Goal: Information Seeking & Learning: Learn about a topic

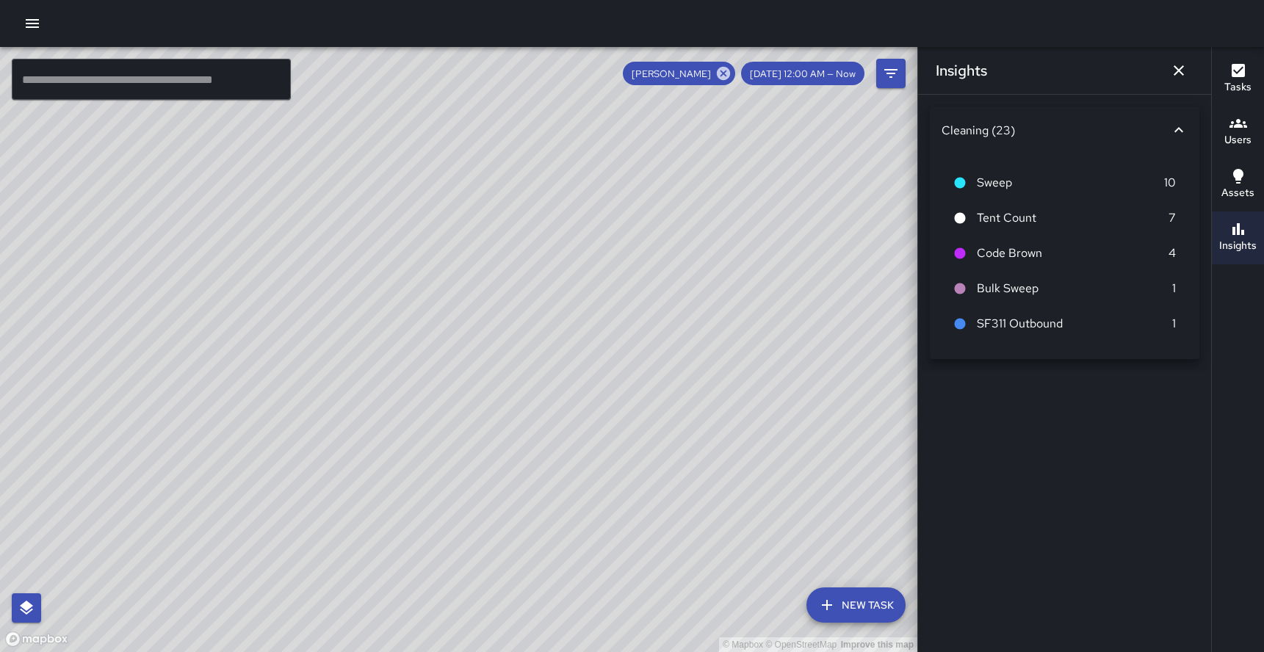
scroll to position [4735, 0]
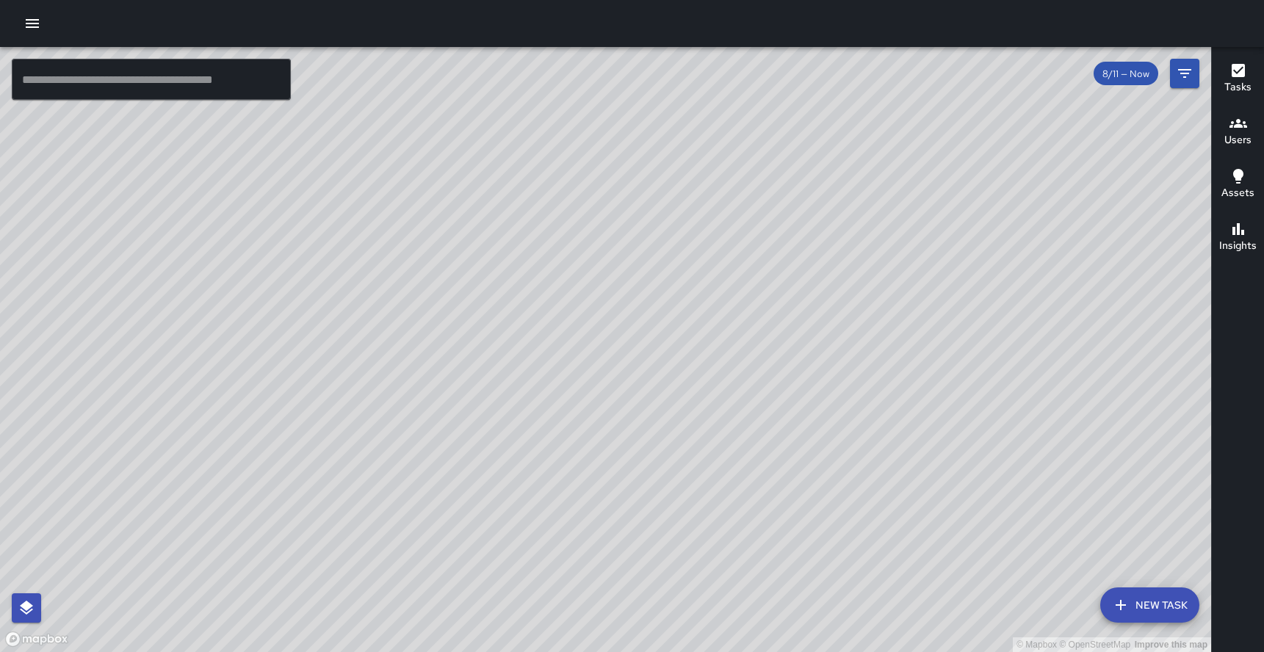
drag, startPoint x: 773, startPoint y: 256, endPoint x: 460, endPoint y: 189, distance: 319.7
click at [460, 189] on div "© Mapbox © OpenStreetMap Improve this map" at bounding box center [605, 349] width 1211 height 605
click at [1184, 75] on icon "Filters" at bounding box center [1185, 74] width 18 height 18
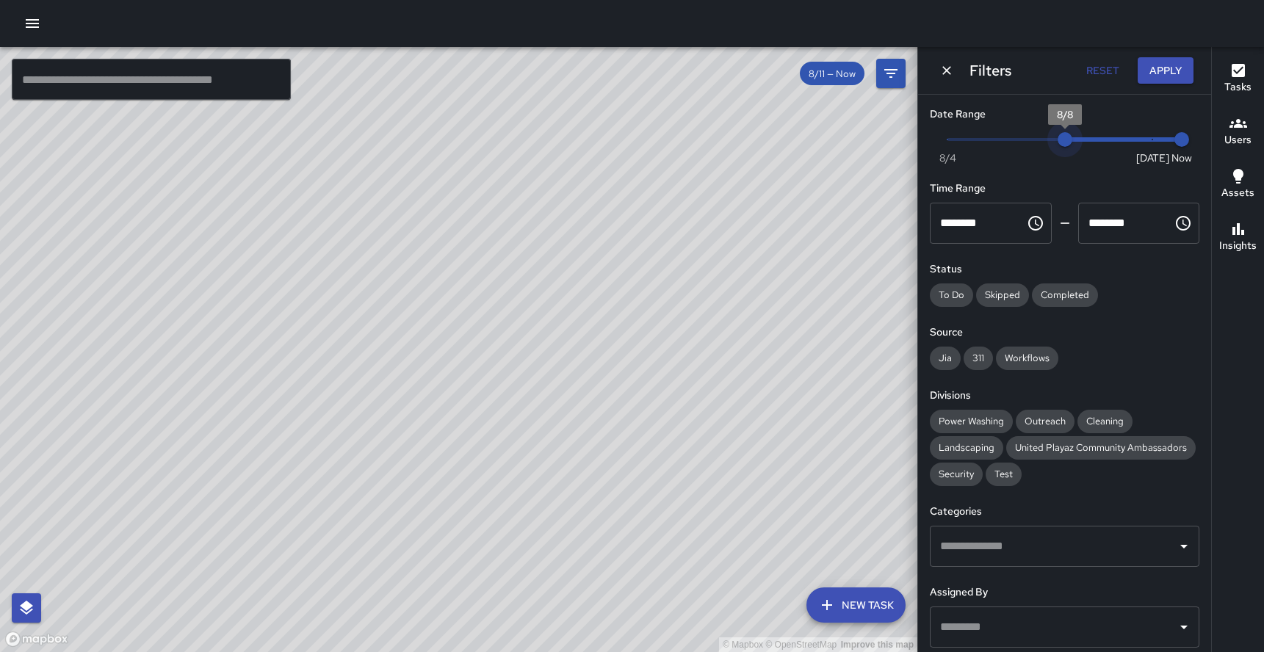
type input "*"
drag, startPoint x: 1153, startPoint y: 143, endPoint x: 1046, endPoint y: 144, distance: 106.5
click at [1043, 144] on span "8/7" at bounding box center [1035, 139] width 15 height 15
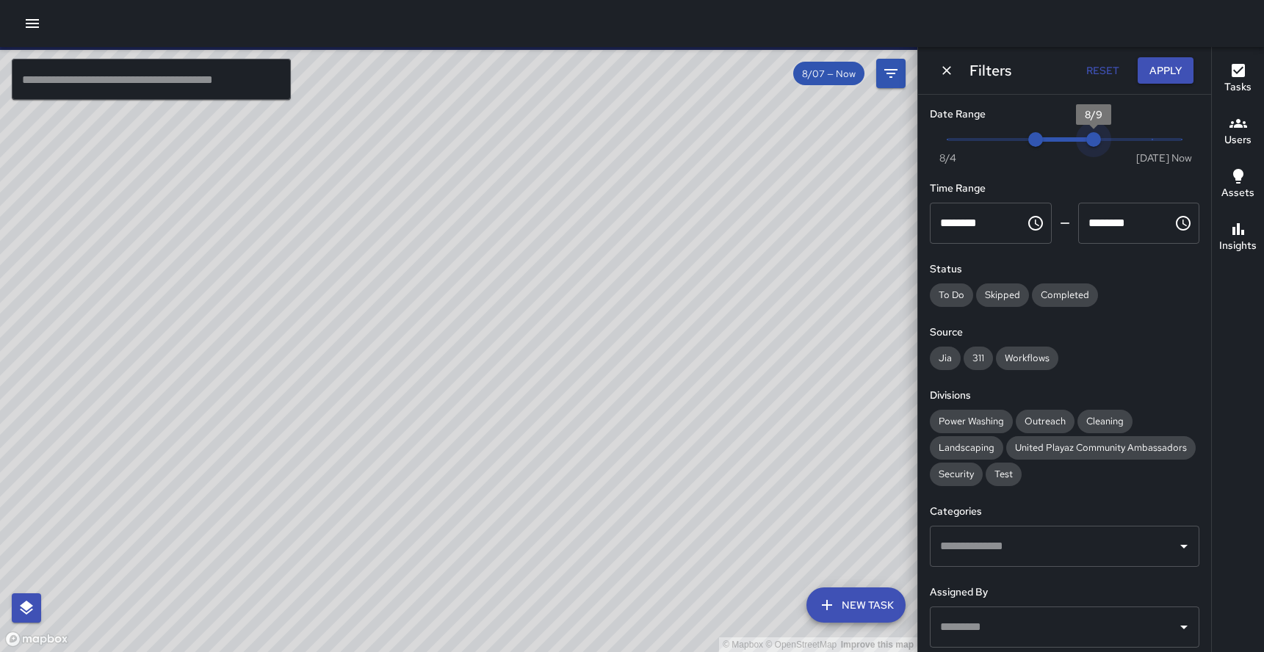
drag, startPoint x: 1183, startPoint y: 138, endPoint x: 1035, endPoint y: 137, distance: 148.3
click at [1035, 137] on span "Now Today 8/4 8/7 8/9" at bounding box center [1064, 140] width 234 height 22
type input "*"
drag, startPoint x: 1099, startPoint y: 138, endPoint x: 1046, endPoint y: 134, distance: 53.1
click at [1046, 134] on span "Now Today 8/4 8/7 8/8" at bounding box center [1064, 140] width 234 height 22
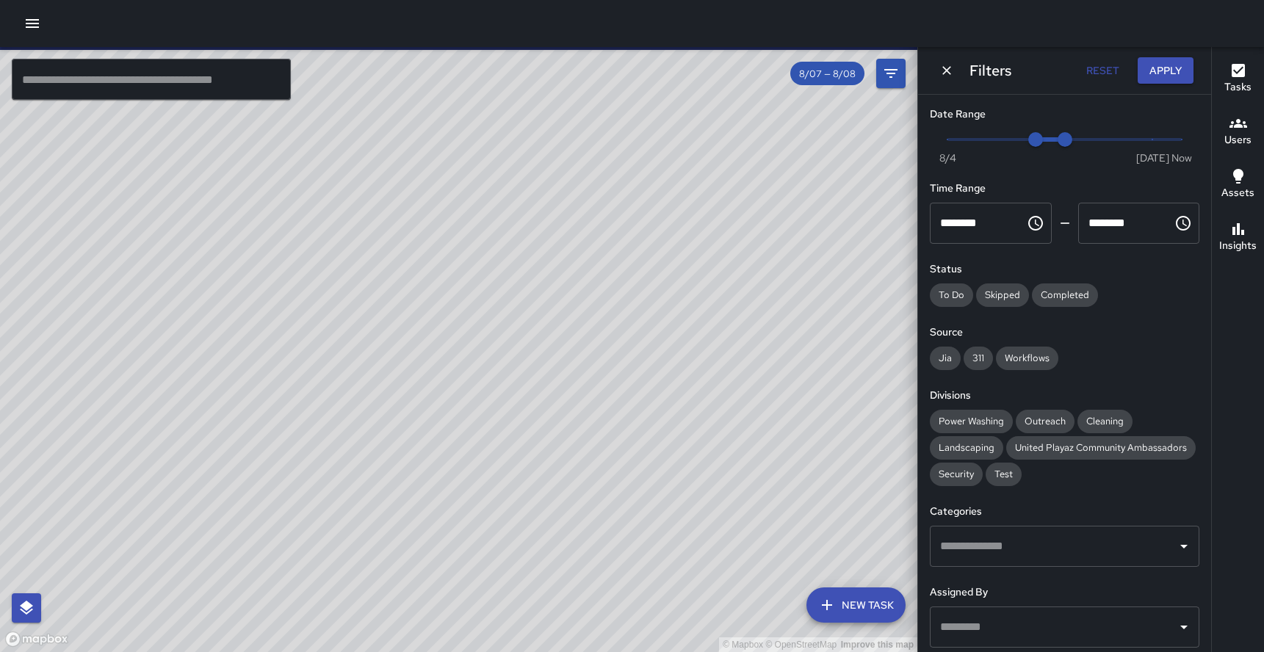
click at [1247, 124] on div "Users" at bounding box center [1237, 132] width 27 height 34
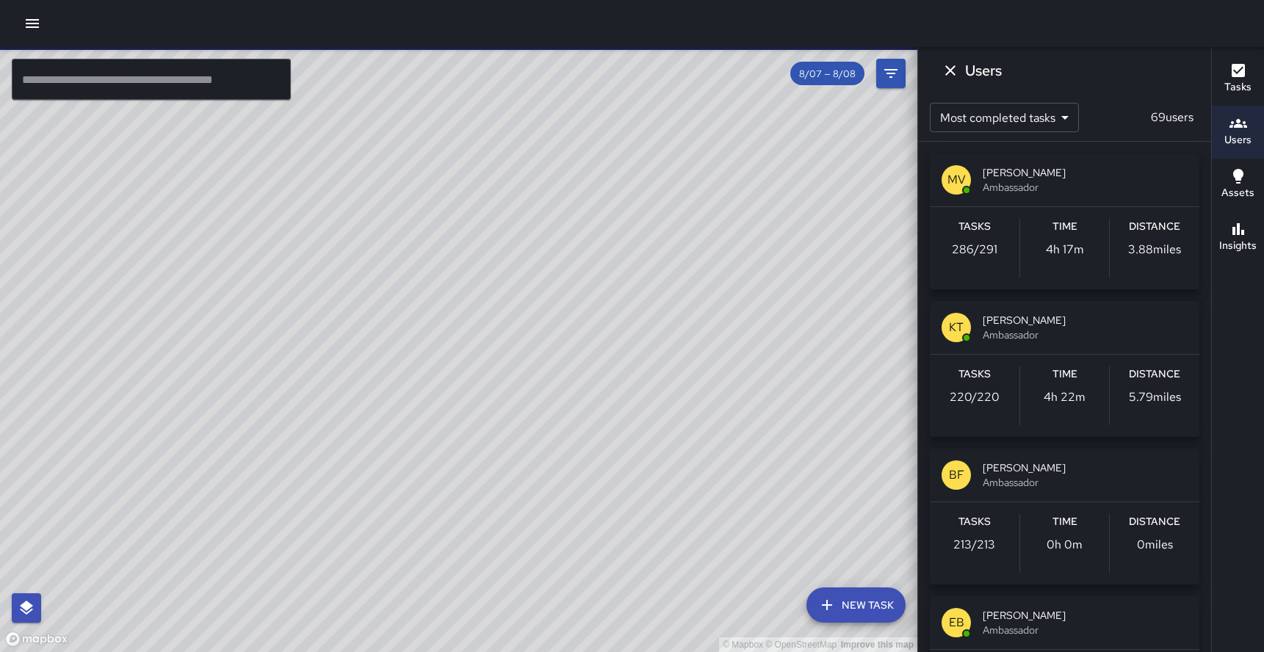
click at [1246, 122] on div "Users" at bounding box center [1237, 132] width 27 height 34
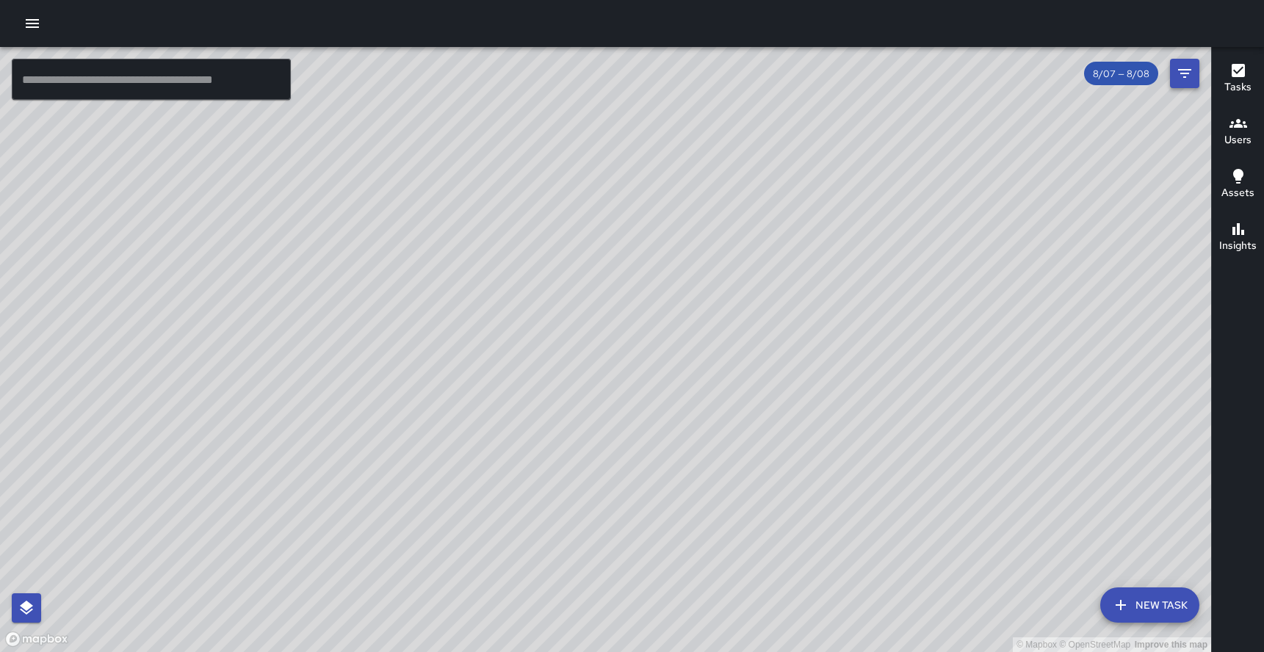
click at [1175, 62] on button "Filters" at bounding box center [1184, 73] width 29 height 29
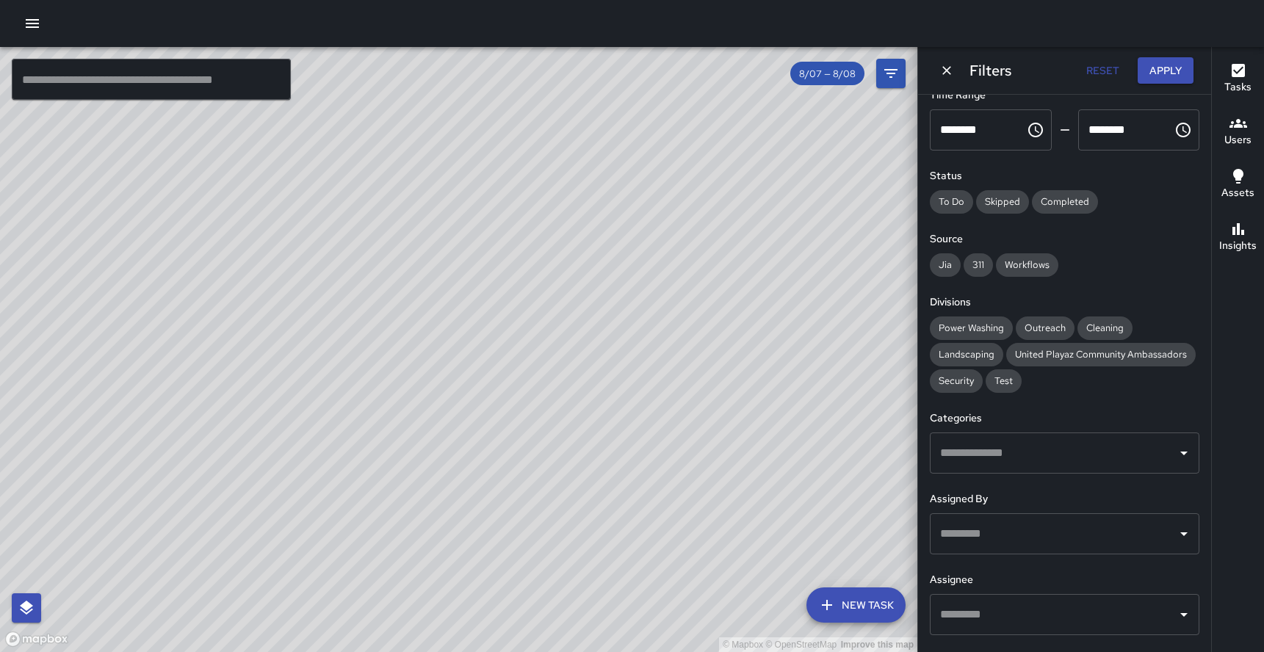
scroll to position [101, 0]
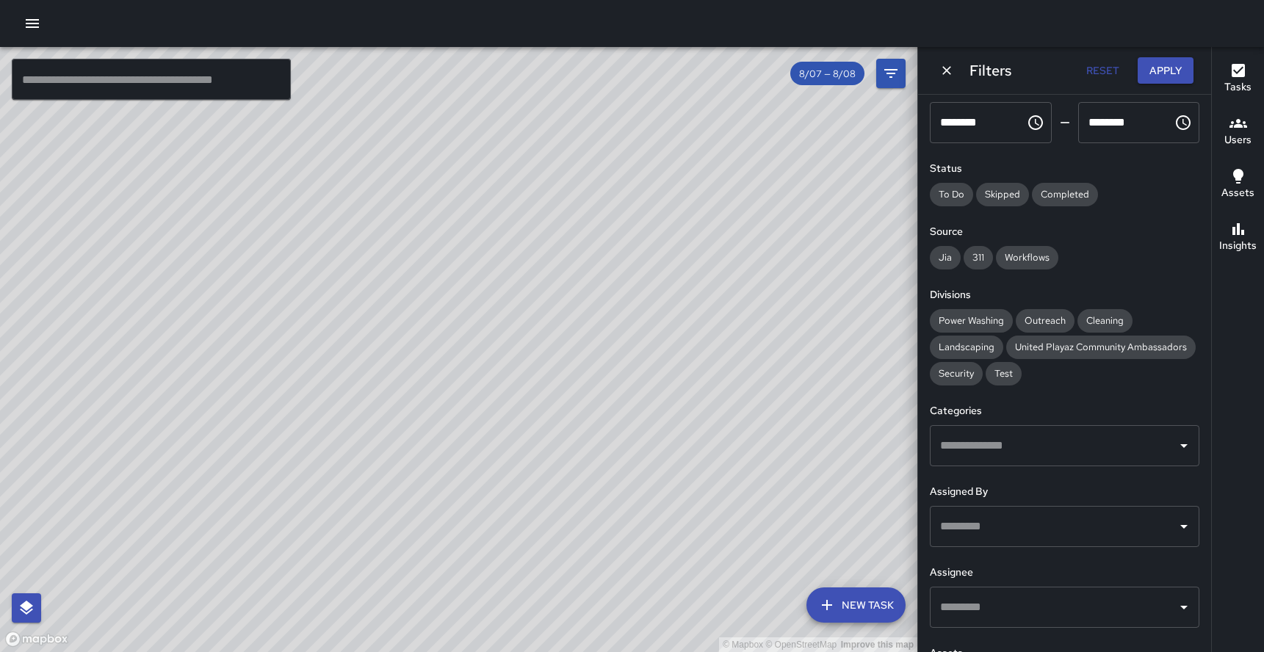
click at [1113, 525] on input "text" at bounding box center [1053, 527] width 234 height 28
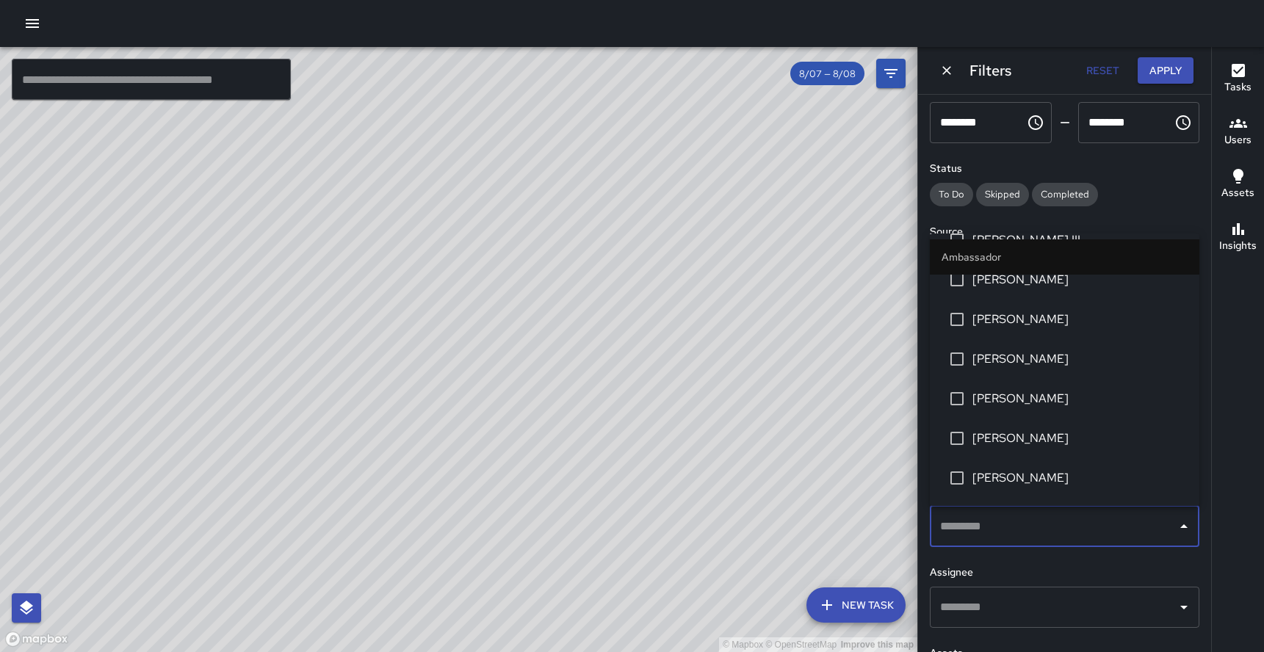
scroll to position [1097, 0]
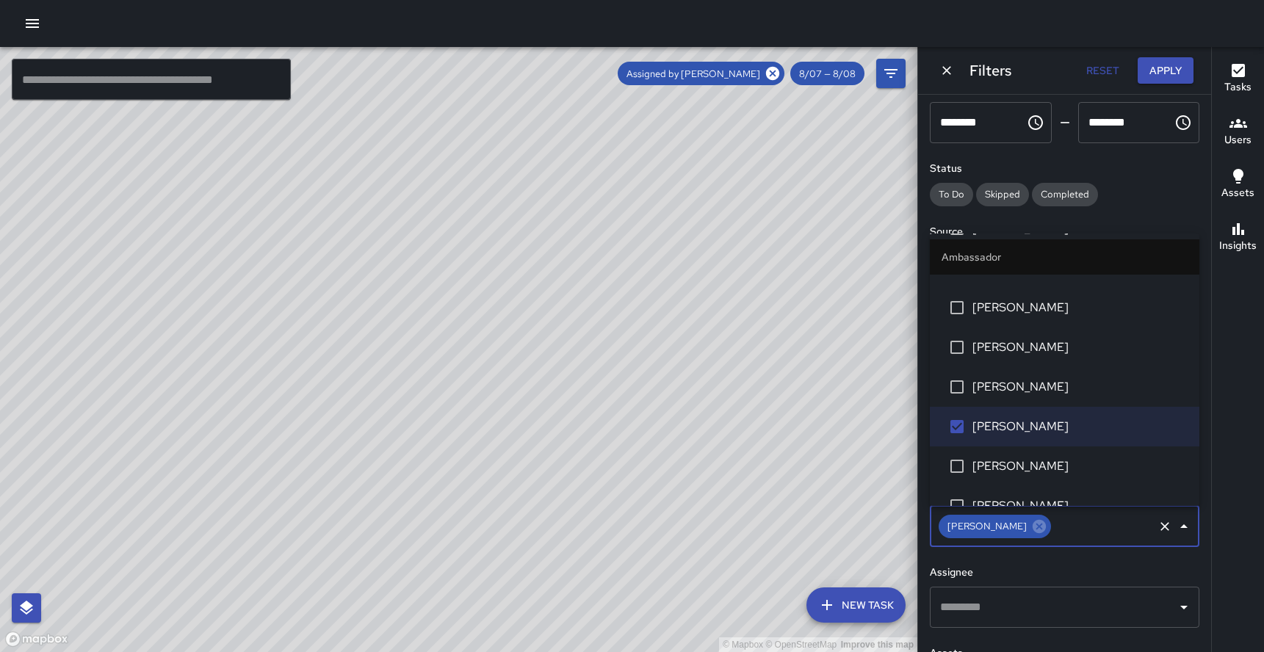
click at [822, 79] on span "8/07 — 8/08" at bounding box center [827, 74] width 74 height 12
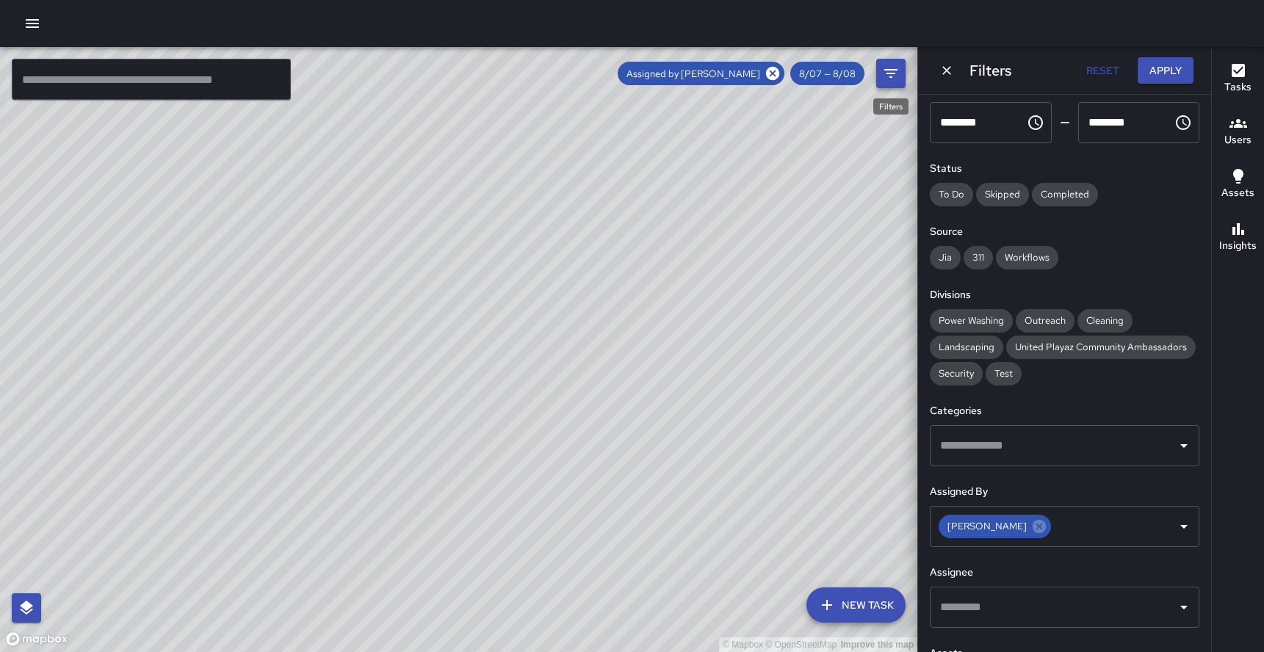
click at [889, 69] on icon "Filters" at bounding box center [890, 73] width 13 height 9
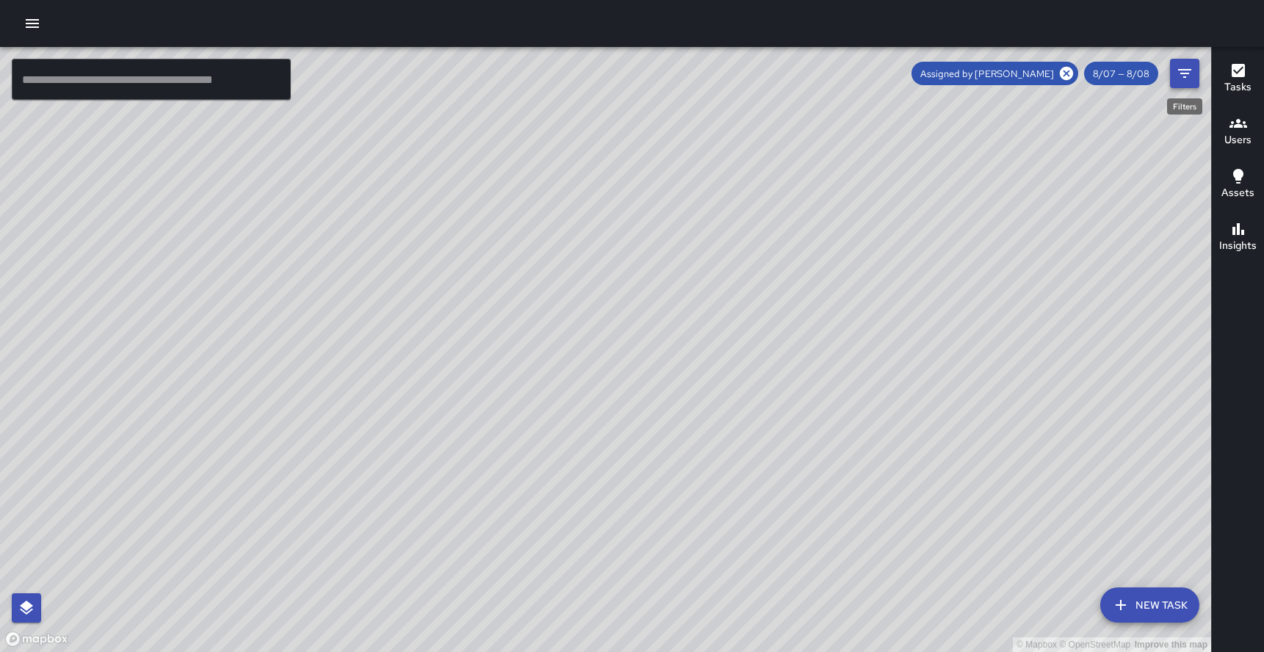
click at [1192, 74] on icon "Filters" at bounding box center [1185, 74] width 18 height 18
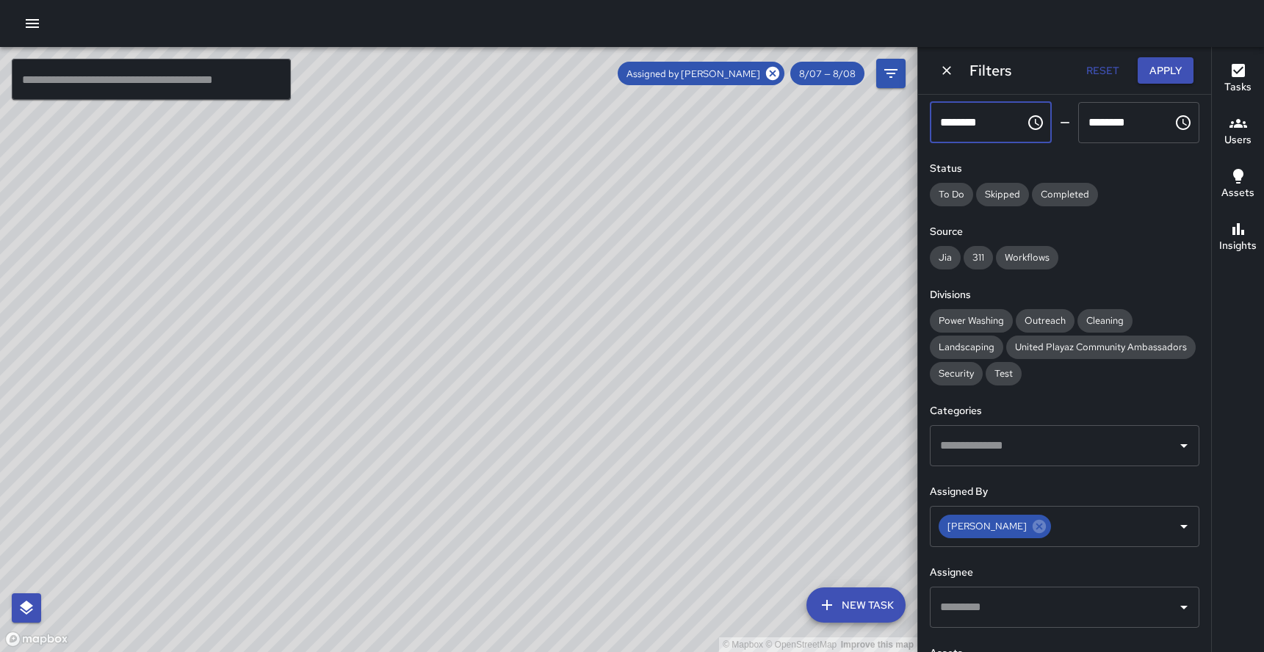
click at [1001, 126] on input "********" at bounding box center [972, 122] width 85 height 41
click at [825, 75] on span "8/07 — 8/08" at bounding box center [827, 74] width 74 height 12
click at [886, 70] on icon "Filters" at bounding box center [890, 73] width 13 height 9
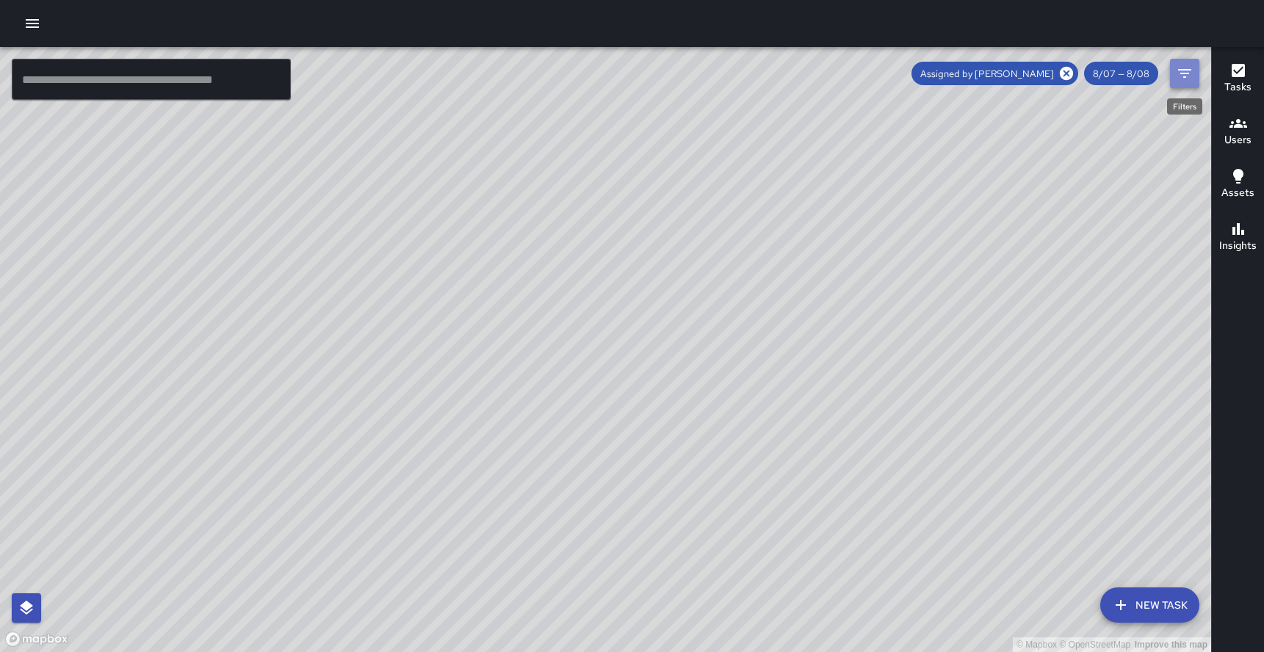
click at [1184, 73] on icon "Filters" at bounding box center [1184, 73] width 13 height 9
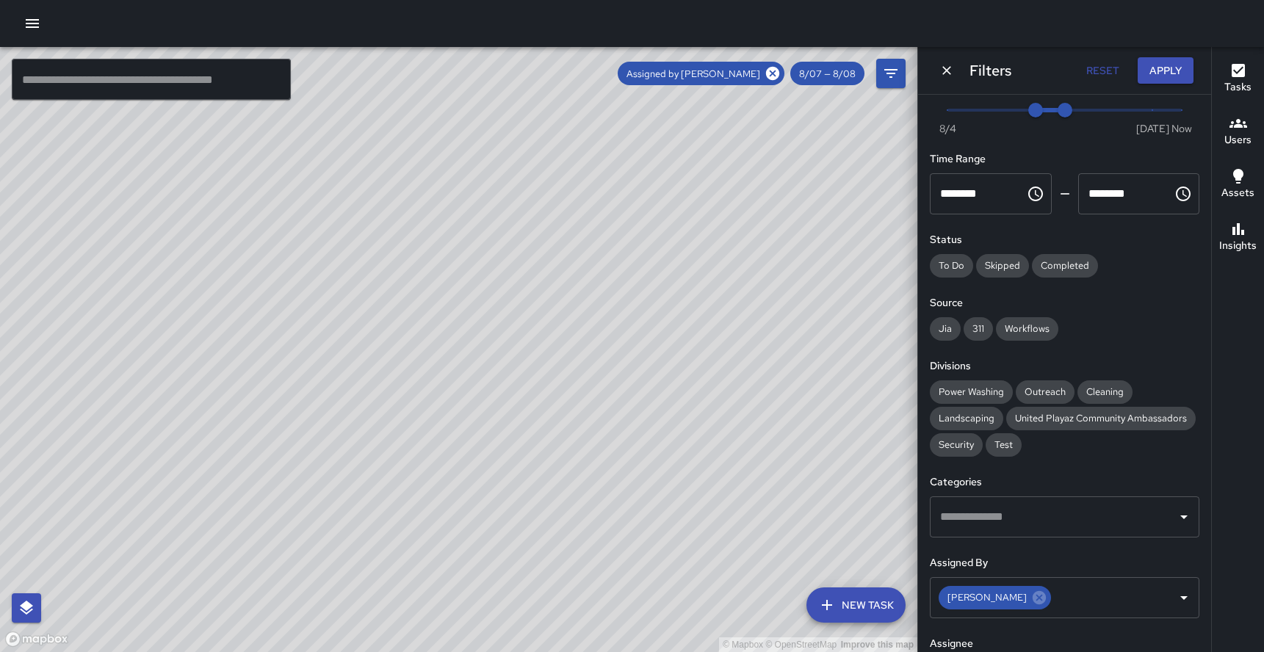
scroll to position [0, 0]
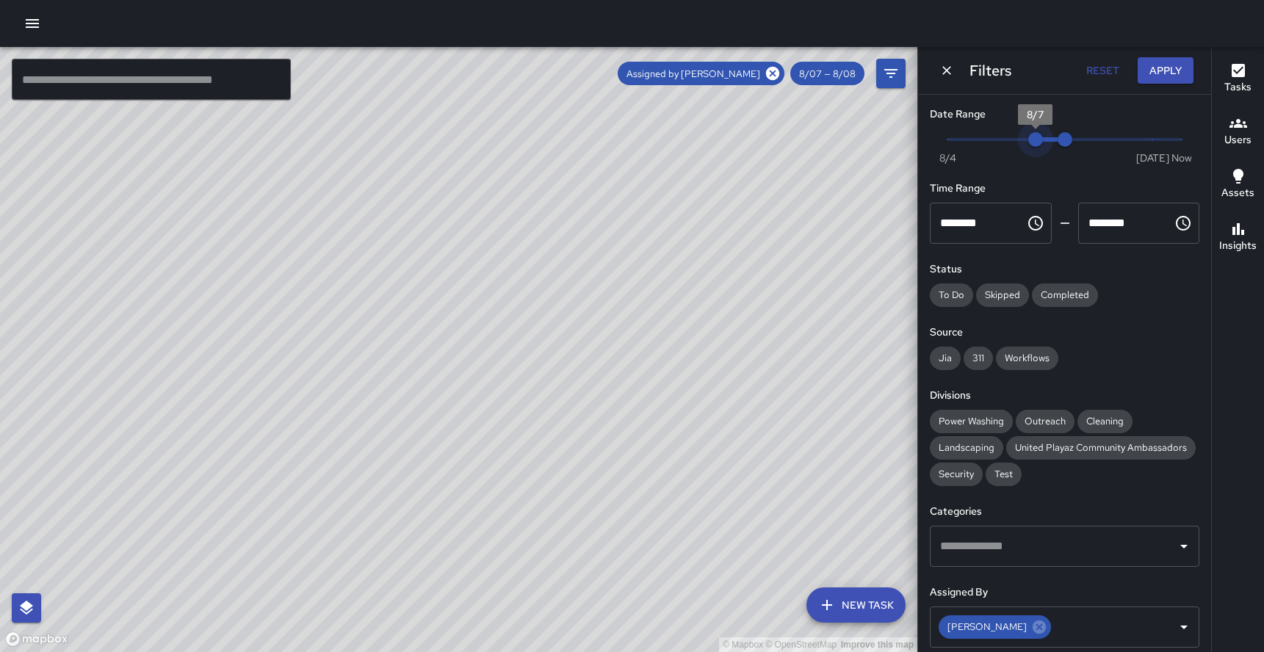
type input "*"
drag, startPoint x: 1036, startPoint y: 140, endPoint x: 1010, endPoint y: 139, distance: 26.4
click at [1010, 139] on span "8/6" at bounding box center [1006, 139] width 15 height 15
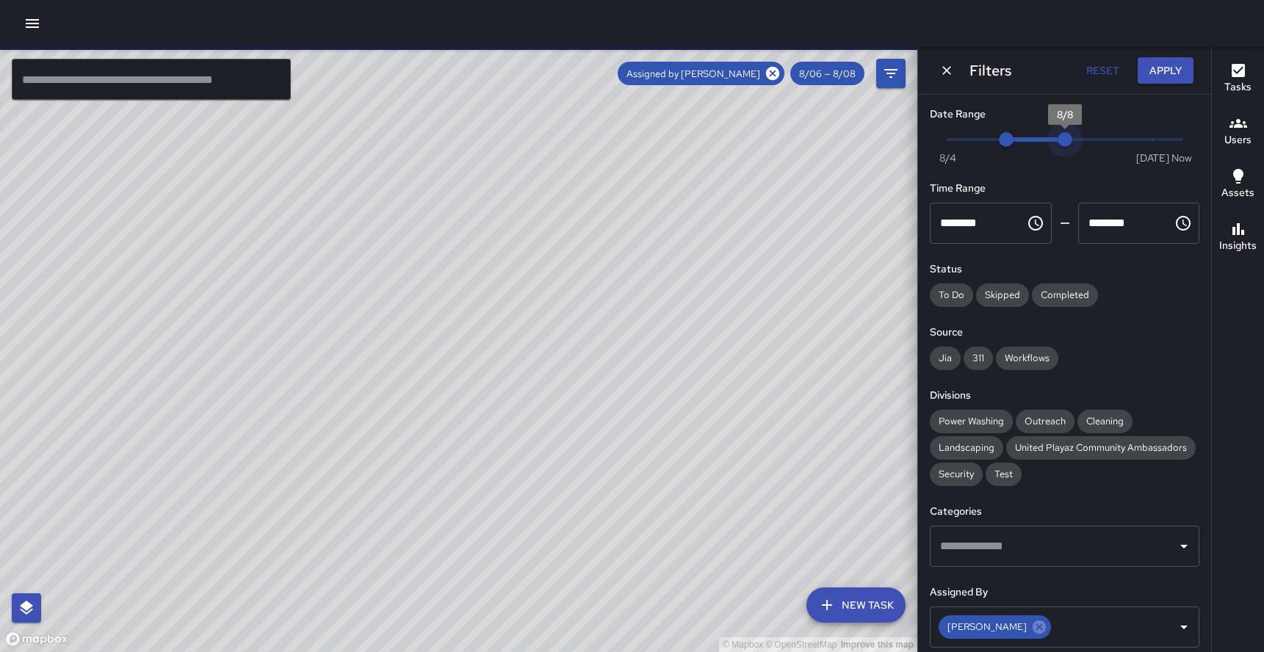
type input "*"
drag, startPoint x: 1065, startPoint y: 141, endPoint x: 1041, endPoint y: 140, distance: 24.2
click at [1041, 140] on span "8/7" at bounding box center [1035, 139] width 15 height 15
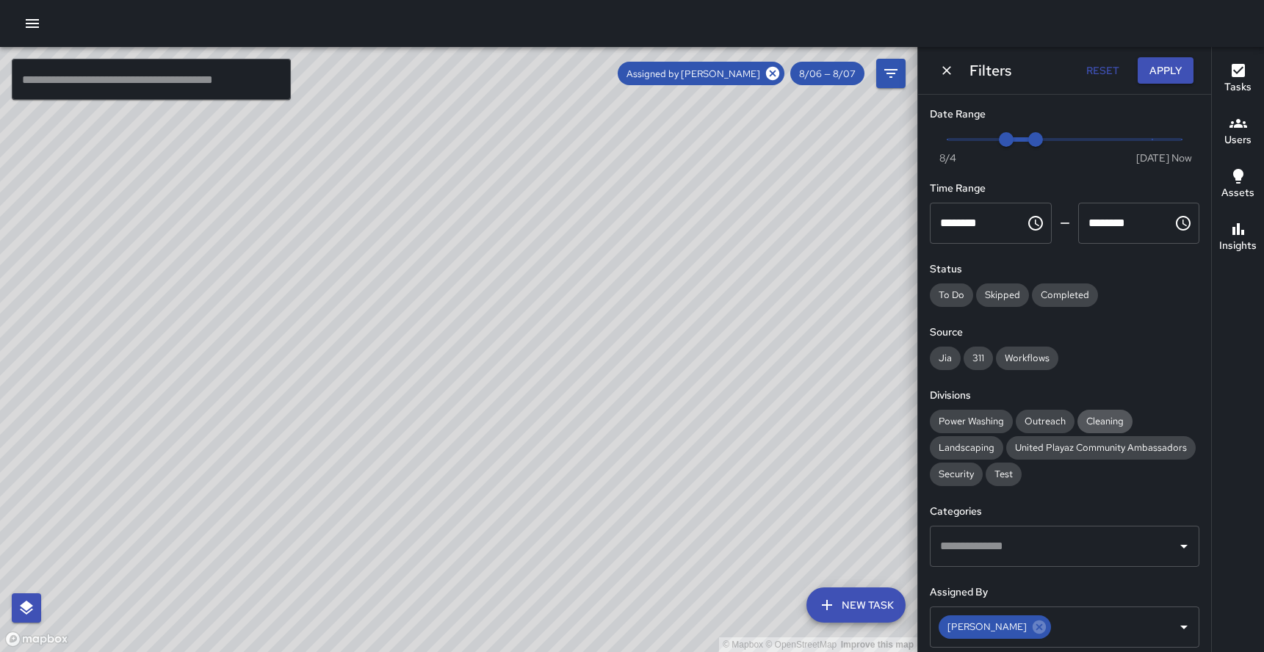
click at [1097, 421] on span "Cleaning" at bounding box center [1104, 421] width 55 height 12
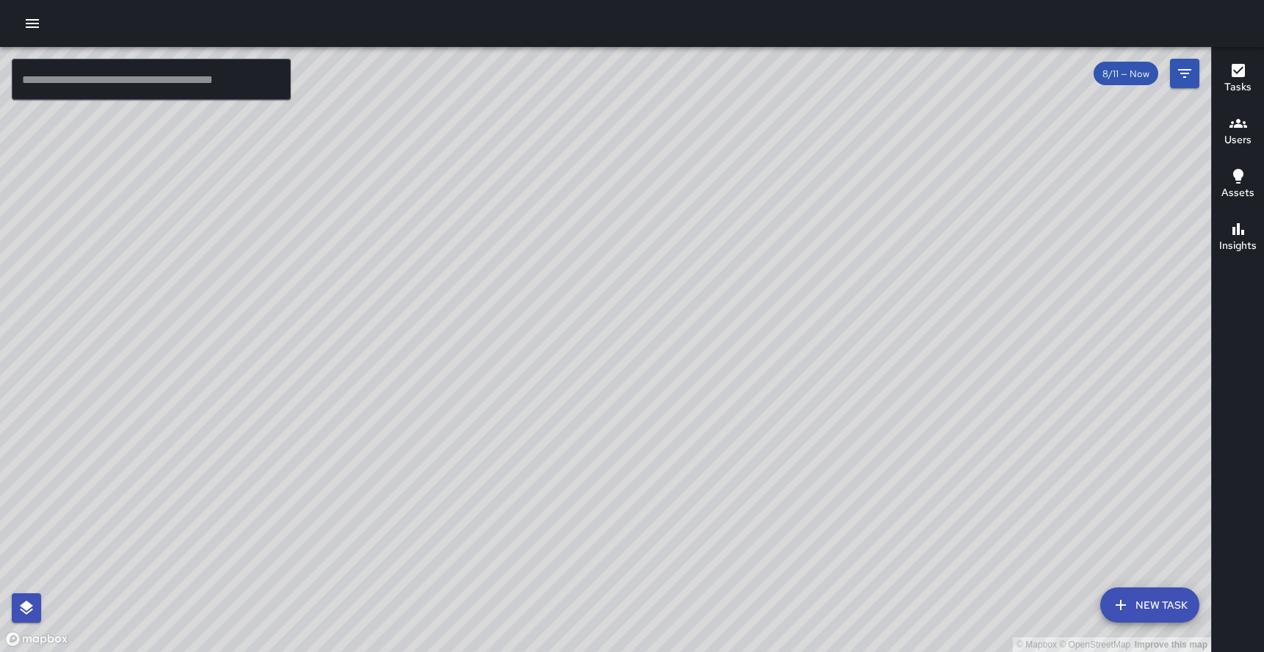
drag, startPoint x: 786, startPoint y: 438, endPoint x: 463, endPoint y: 598, distance: 360.9
click at [463, 598] on div "© Mapbox © OpenStreetMap Improve this map" at bounding box center [605, 349] width 1211 height 605
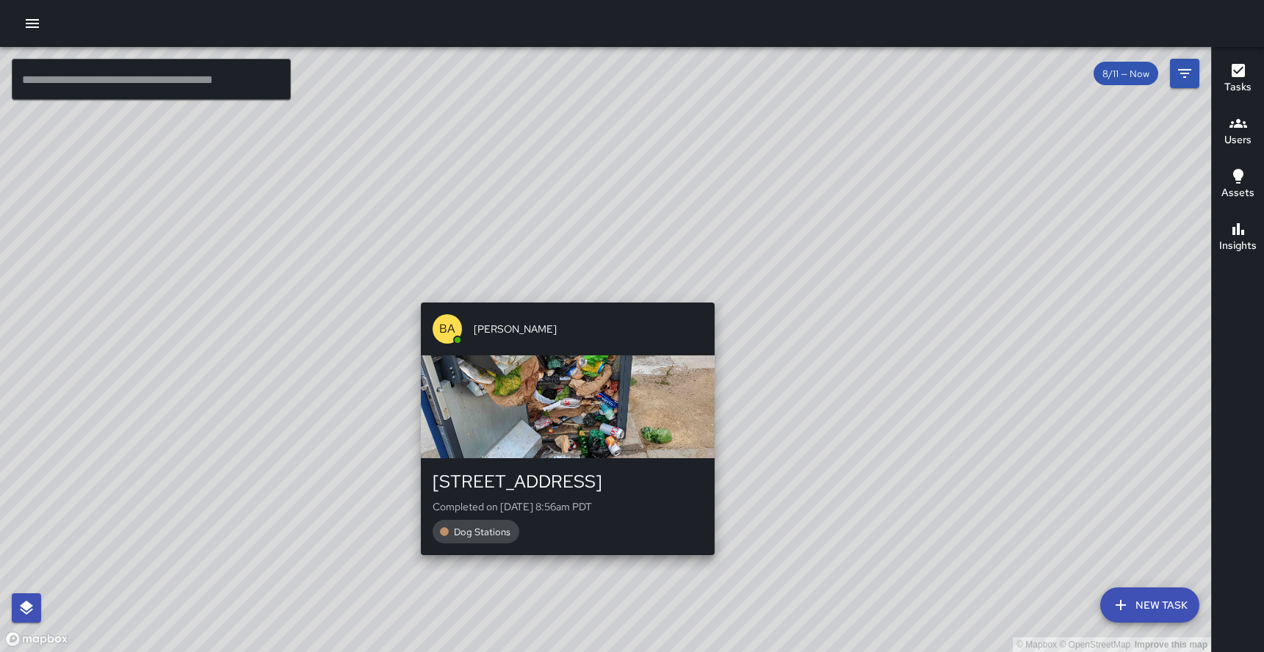
click at [560, 294] on div "© Mapbox © OpenStreetMap Improve this map BA [PERSON_NAME] [STREET_ADDRESS][PER…" at bounding box center [605, 349] width 1211 height 605
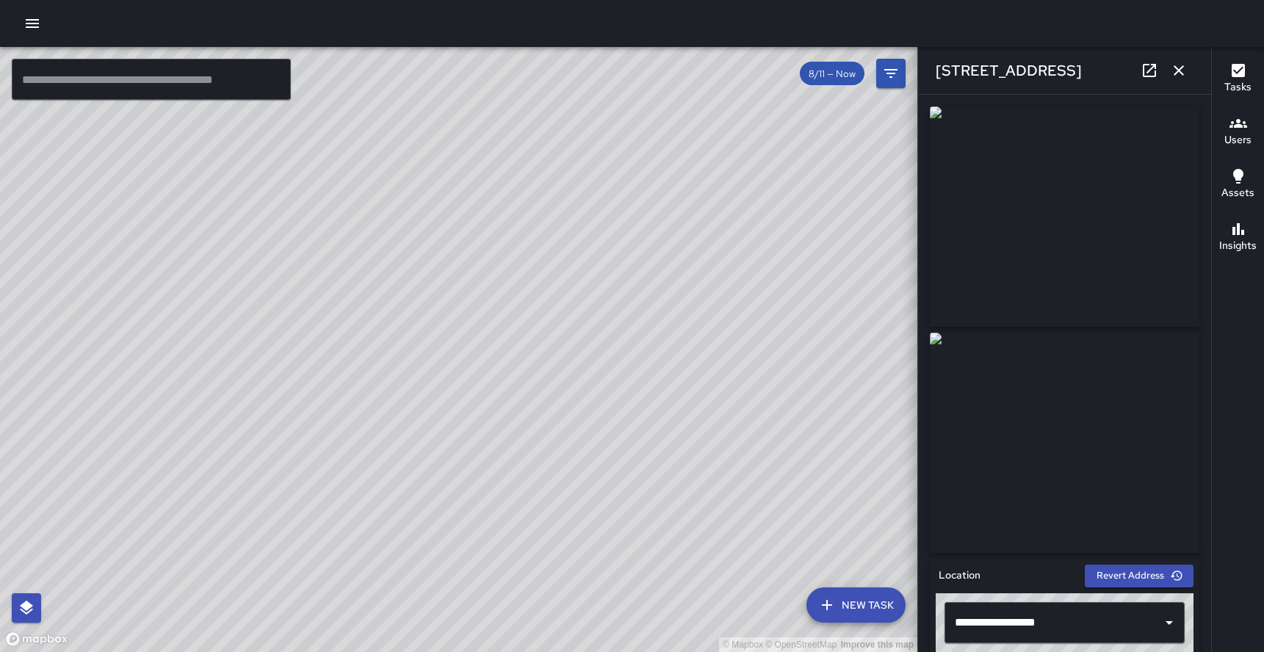
click at [1177, 70] on icon "button" at bounding box center [1178, 70] width 10 height 10
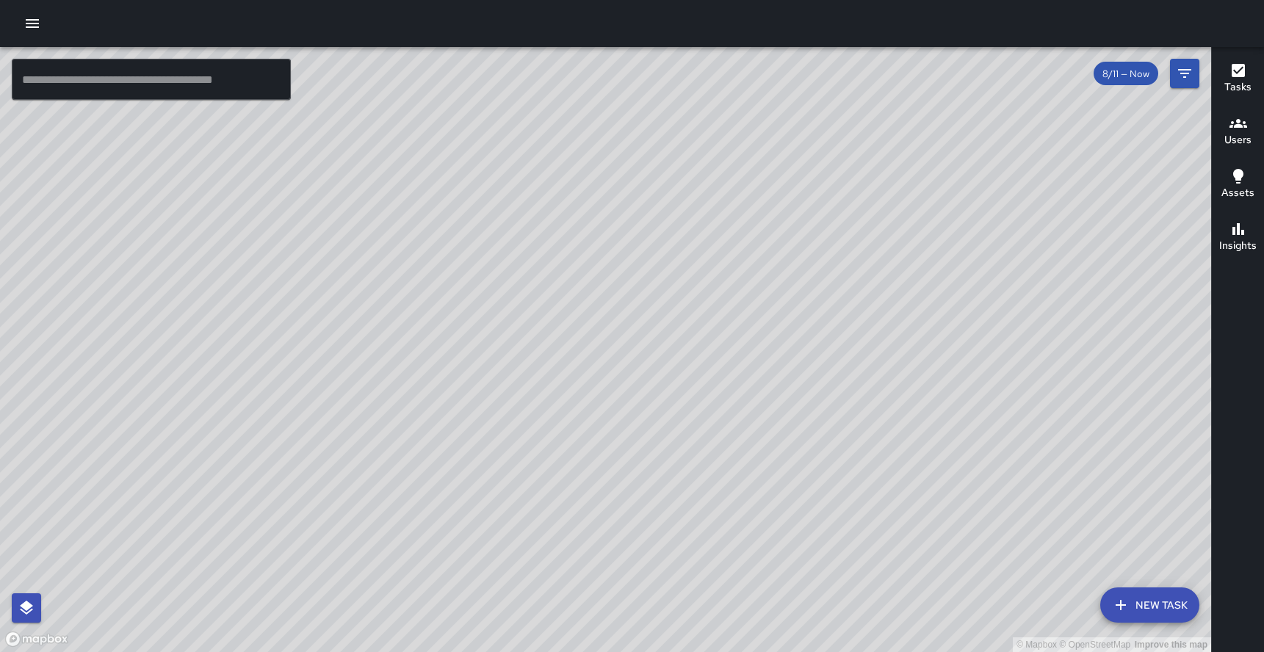
drag, startPoint x: 822, startPoint y: 486, endPoint x: 539, endPoint y: 247, distance: 370.0
click at [539, 247] on div "© Mapbox © OpenStreetMap Improve this map" at bounding box center [605, 349] width 1211 height 605
drag, startPoint x: 539, startPoint y: 247, endPoint x: 663, endPoint y: 150, distance: 157.9
click at [663, 150] on div "© Mapbox © OpenStreetMap Improve this map" at bounding box center [605, 349] width 1211 height 605
drag, startPoint x: 679, startPoint y: 358, endPoint x: 679, endPoint y: 218, distance: 139.5
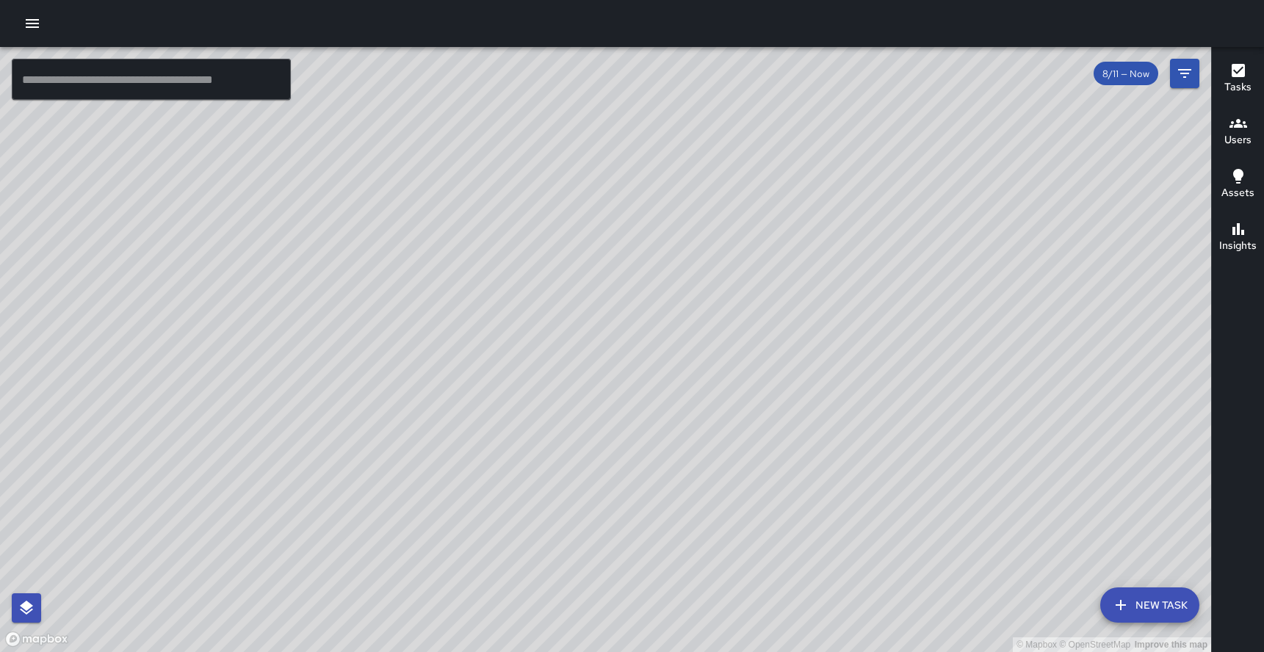
click at [679, 218] on div "© Mapbox © OpenStreetMap Improve this map" at bounding box center [605, 349] width 1211 height 605
drag, startPoint x: 679, startPoint y: 218, endPoint x: 666, endPoint y: 289, distance: 72.4
click at [666, 289] on div "© Mapbox © OpenStreetMap Improve this map" at bounding box center [605, 349] width 1211 height 605
click at [32, 26] on icon "button" at bounding box center [32, 24] width 18 height 18
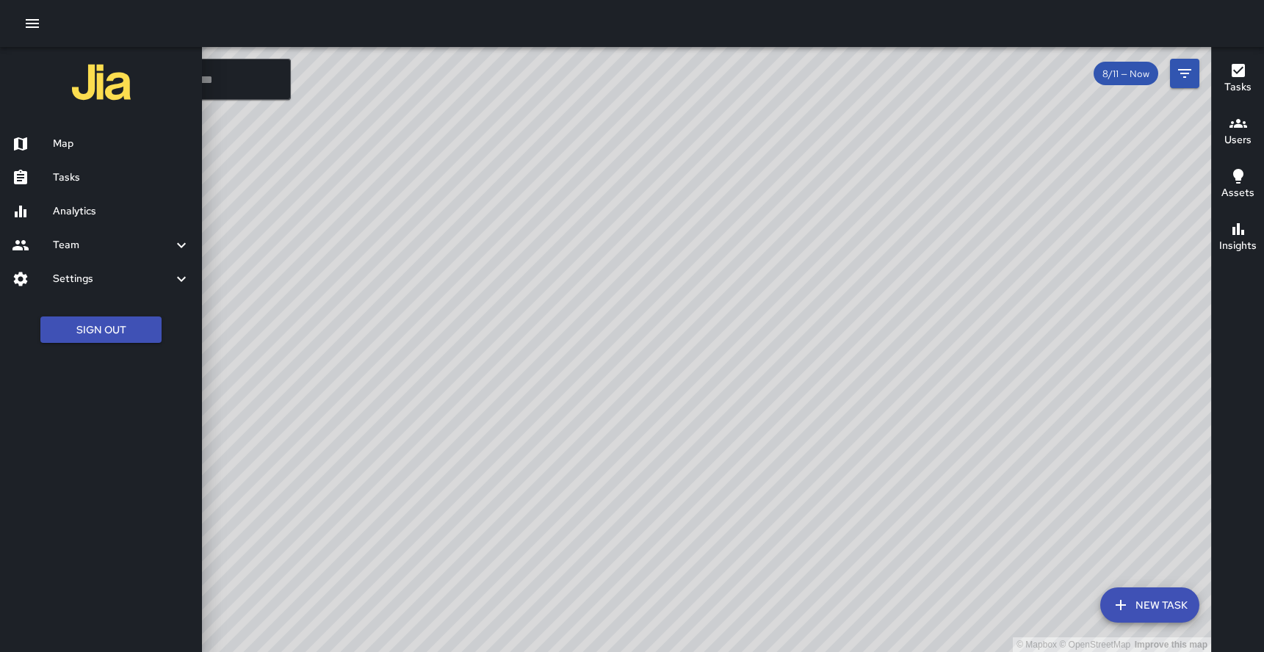
click at [82, 215] on h6 "Analytics" at bounding box center [121, 211] width 137 height 16
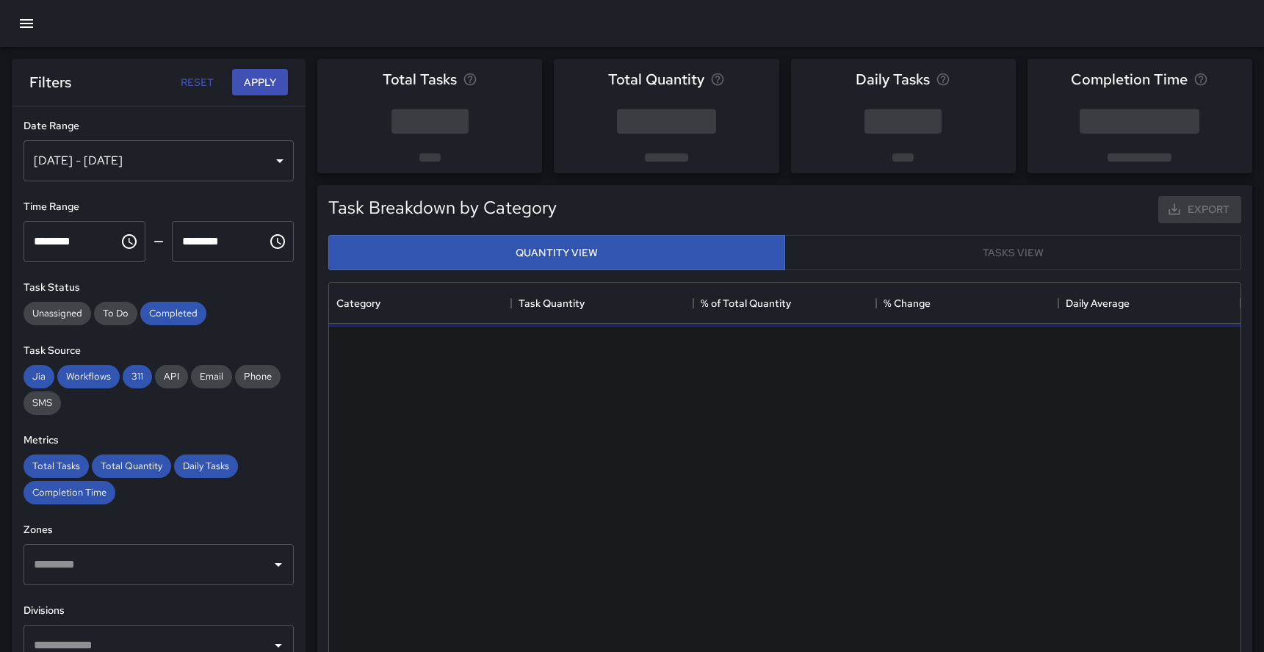
scroll to position [439, 911]
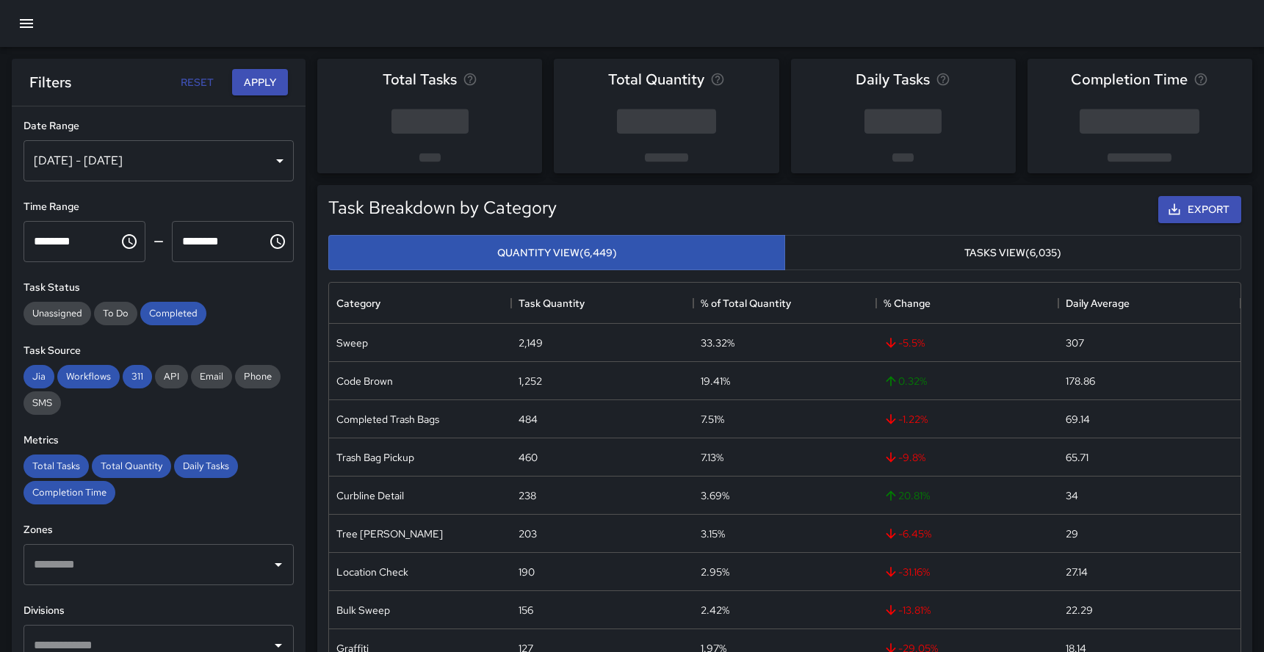
click at [279, 142] on div "[DATE] - [DATE]" at bounding box center [158, 160] width 270 height 41
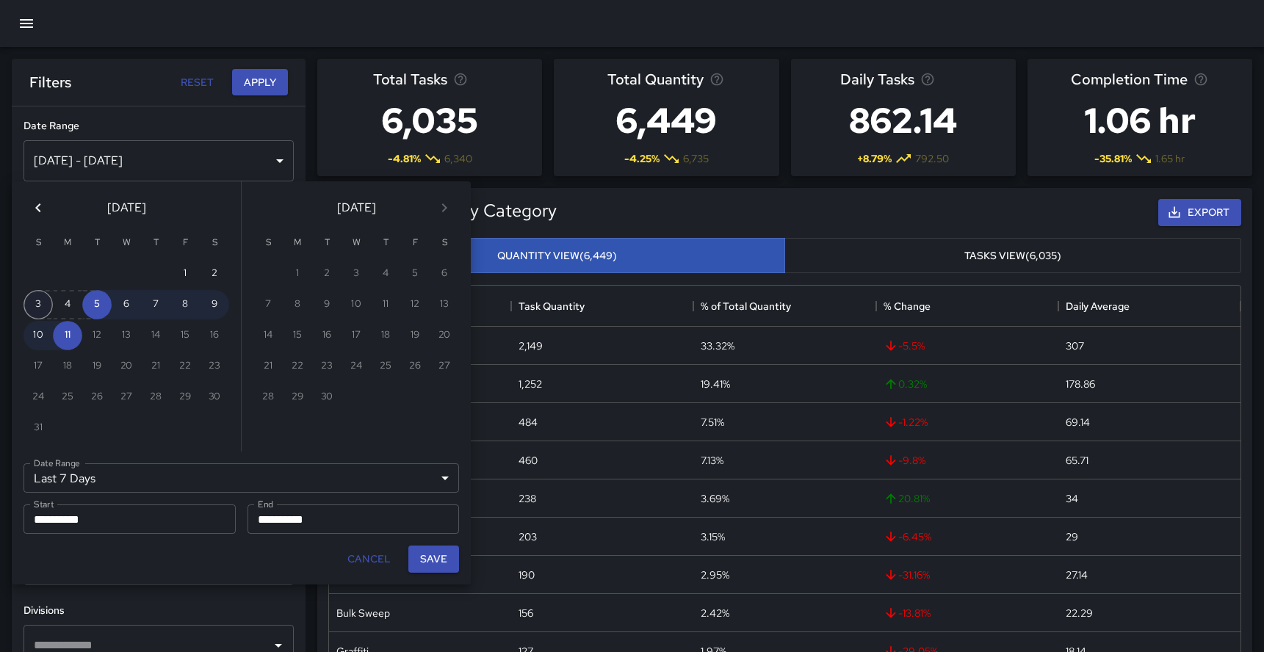
click at [37, 303] on button "3" at bounding box center [37, 304] width 29 height 29
type input "******"
type input "**********"
click at [214, 308] on button "9" at bounding box center [214, 304] width 29 height 29
type input "**********"
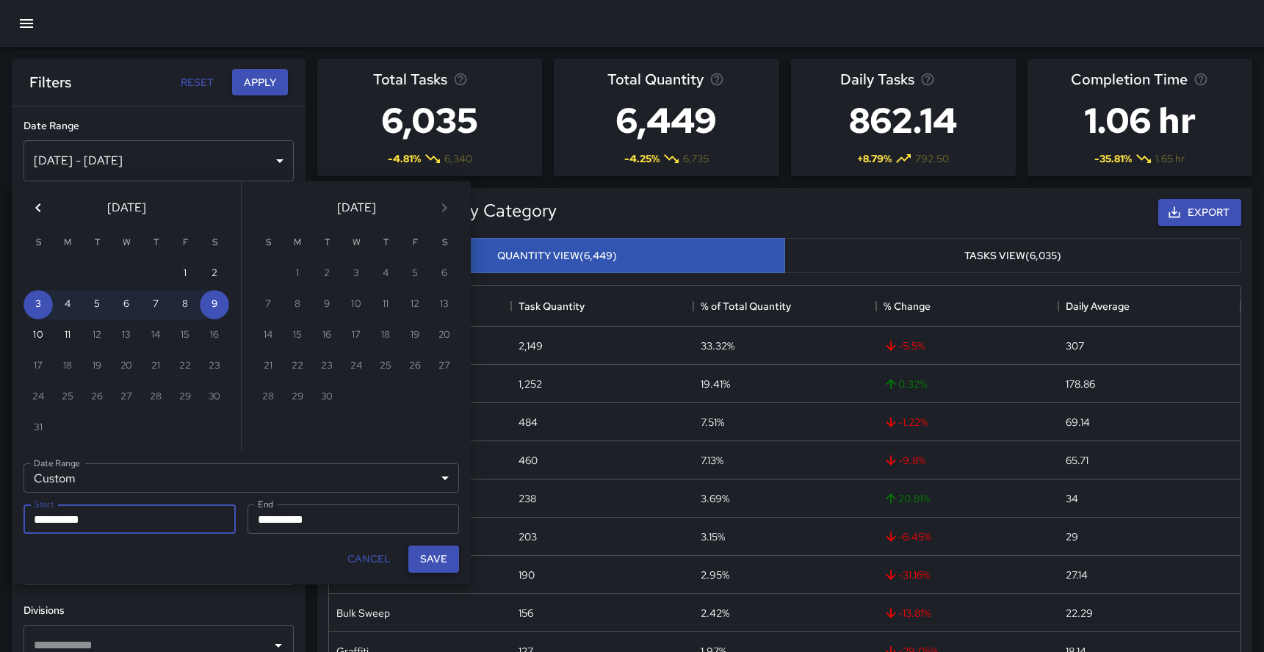
click at [446, 559] on button "Save" at bounding box center [433, 559] width 51 height 27
type input "**********"
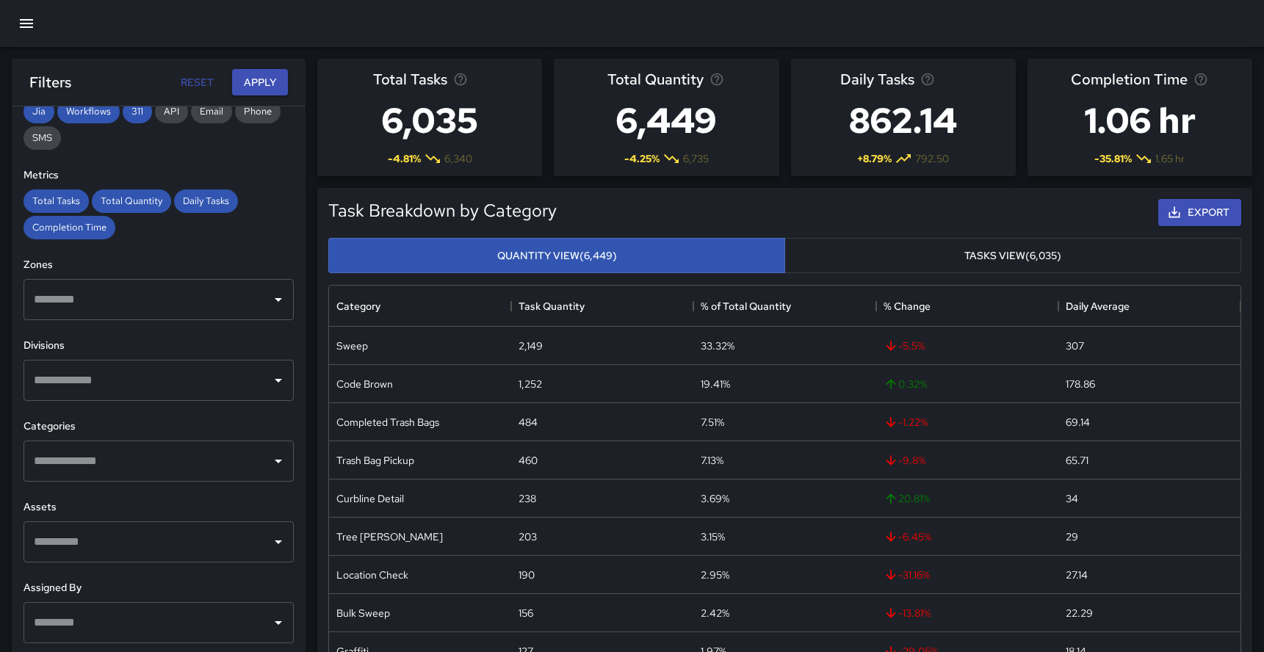
scroll to position [289, 0]
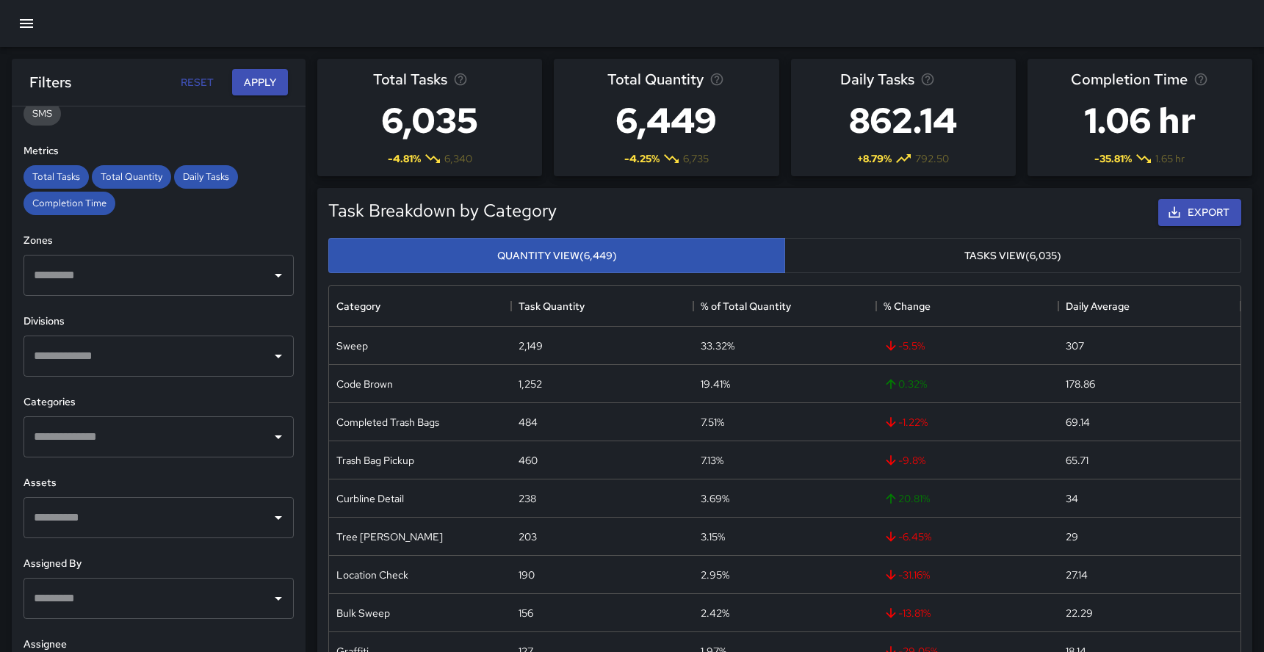
click at [260, 361] on input "text" at bounding box center [147, 356] width 235 height 28
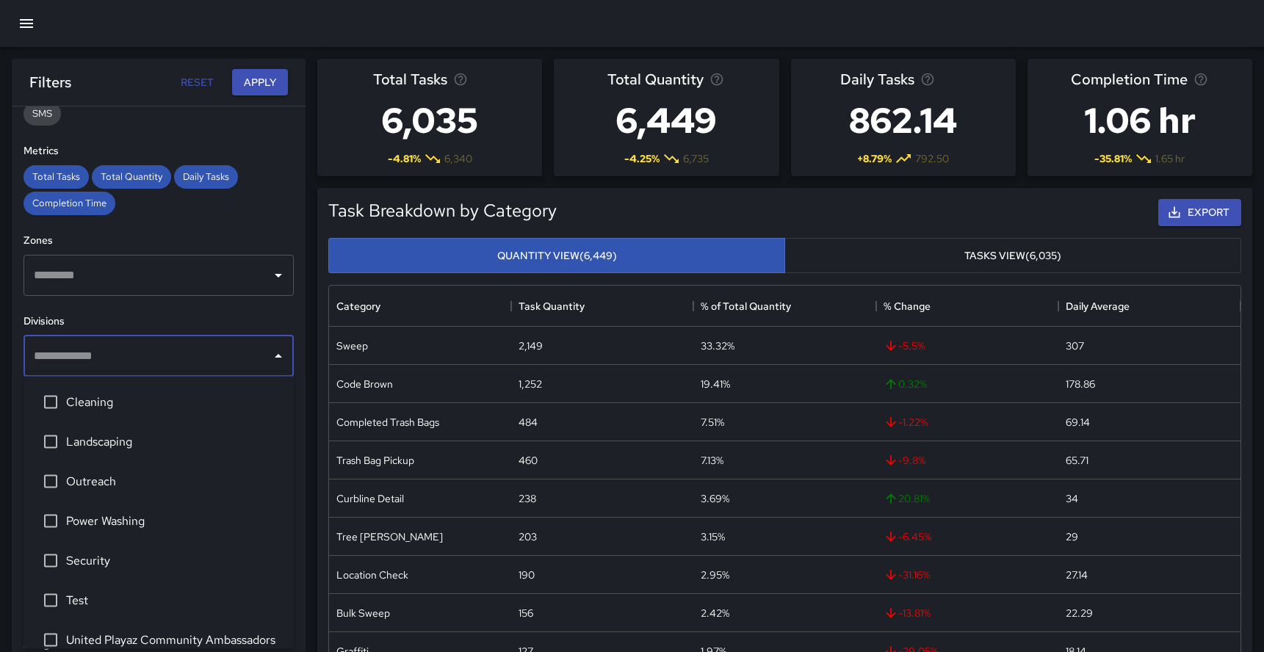
click at [118, 408] on span "Cleaning" at bounding box center [174, 403] width 216 height 18
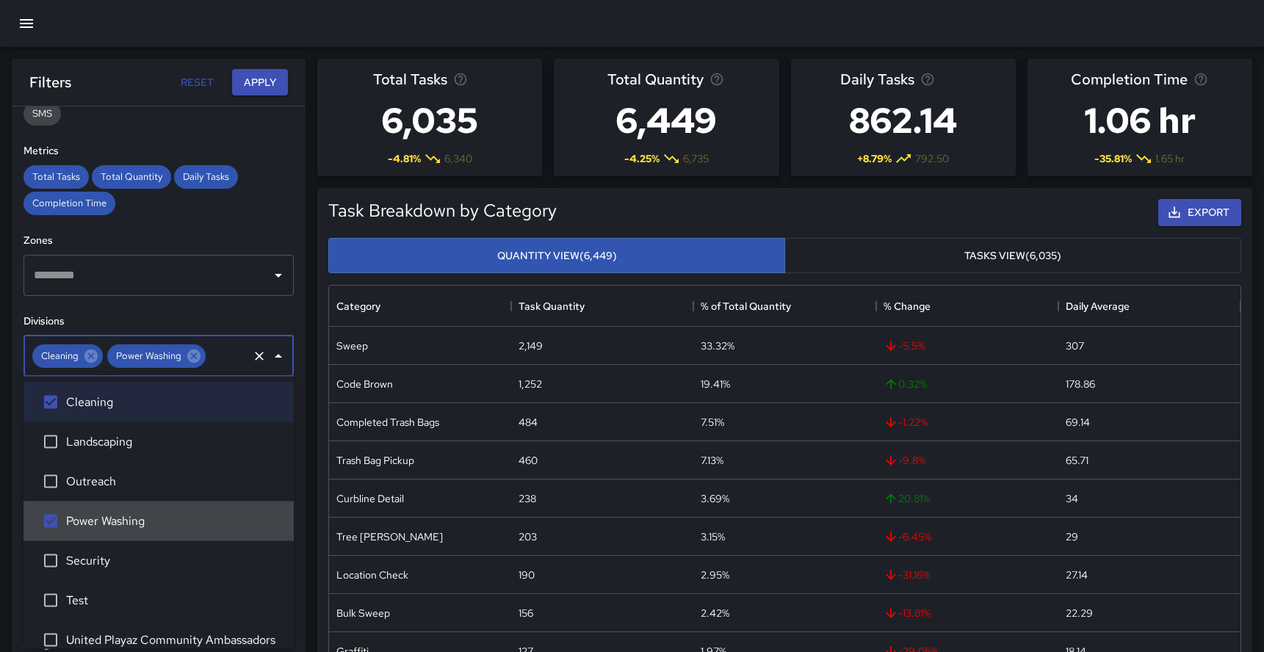
scroll to position [17, 0]
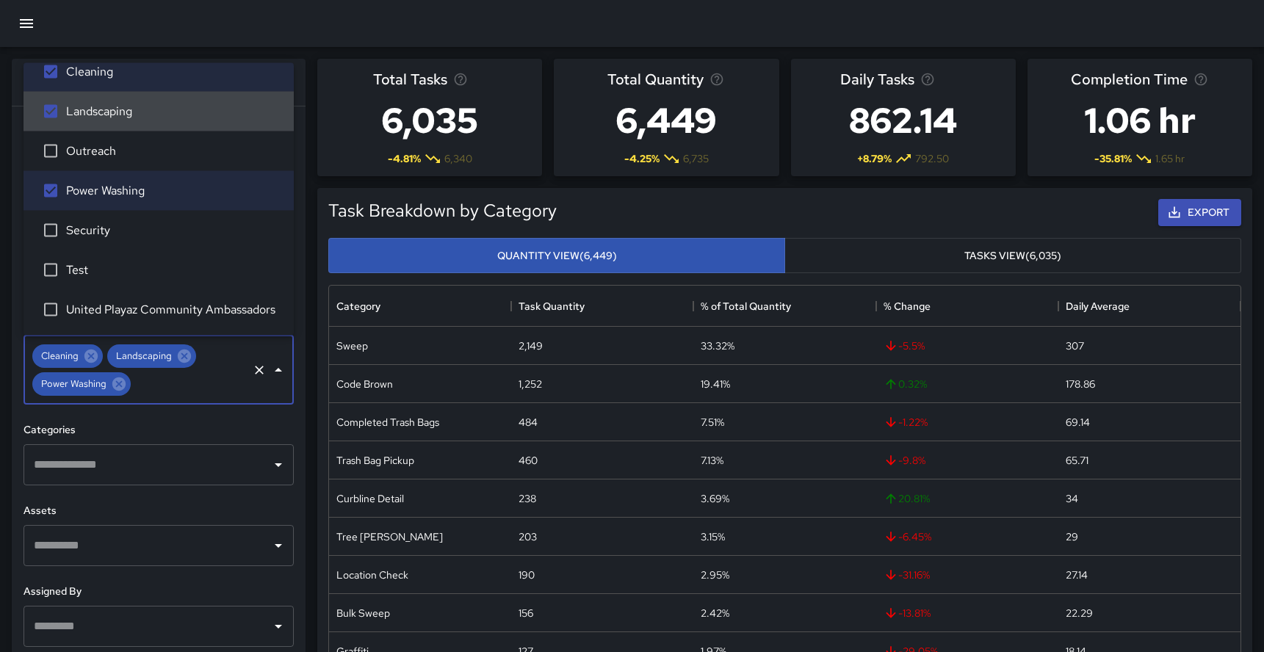
click at [279, 371] on icon "Close" at bounding box center [278, 370] width 18 height 18
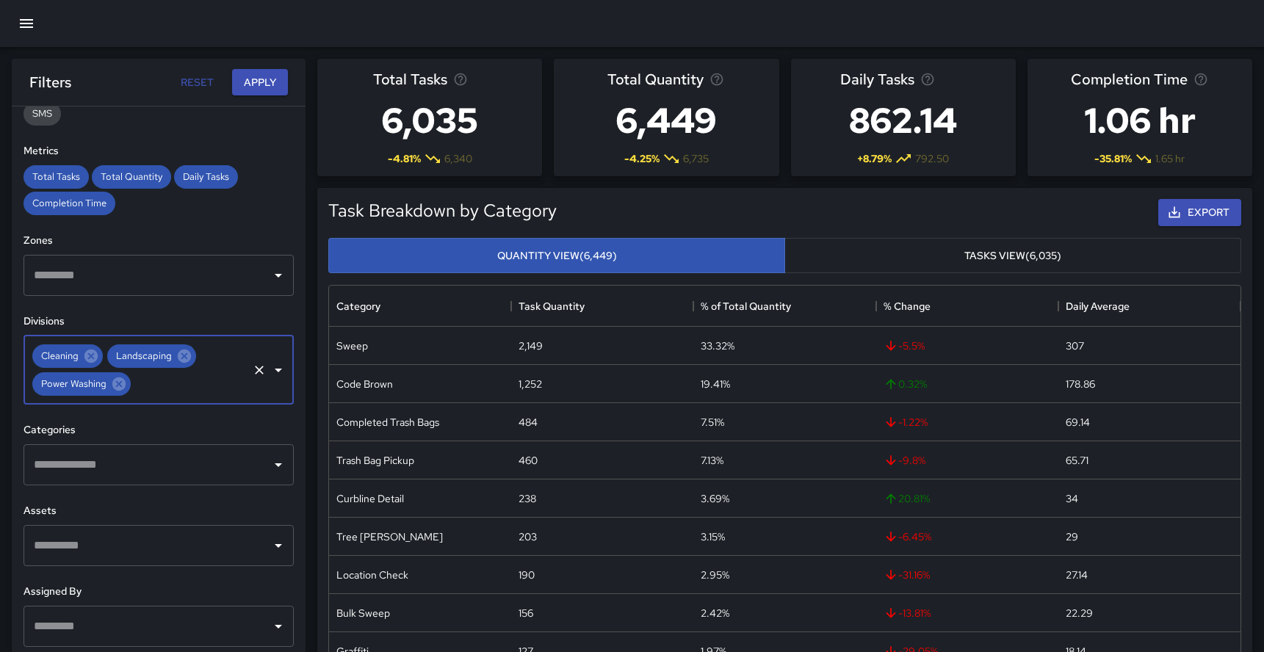
click at [279, 371] on icon "Open" at bounding box center [278, 370] width 18 height 18
click at [178, 390] on input "text" at bounding box center [189, 384] width 113 height 28
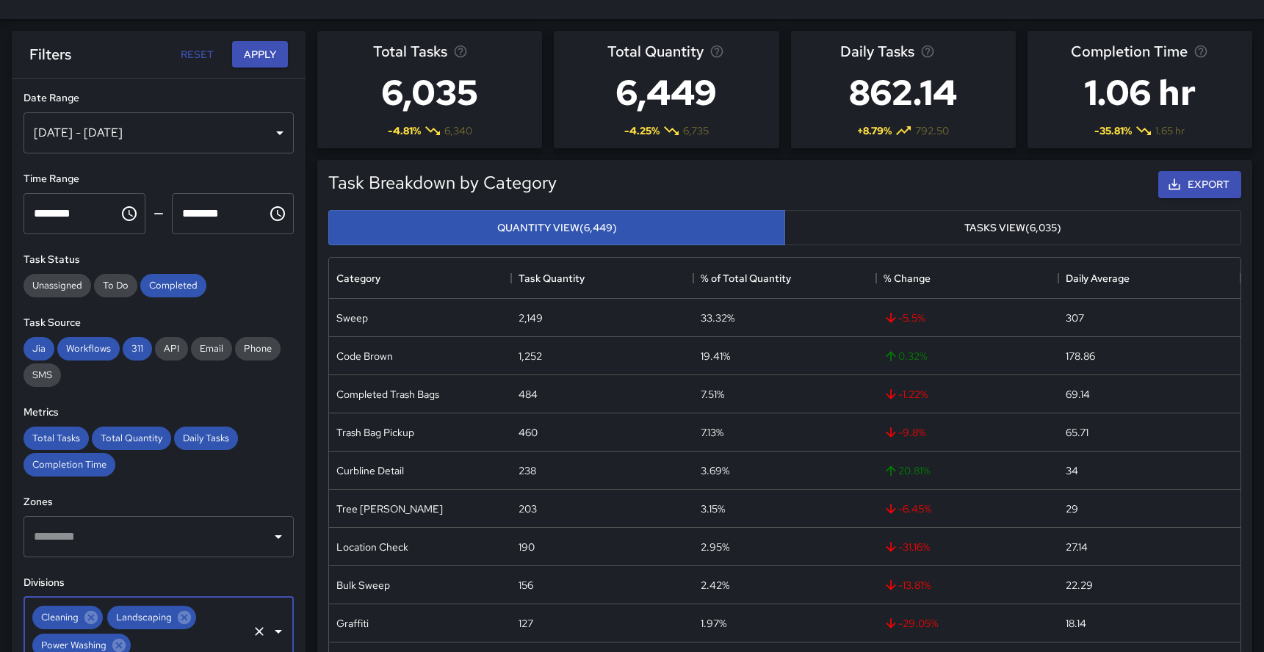
scroll to position [0, 0]
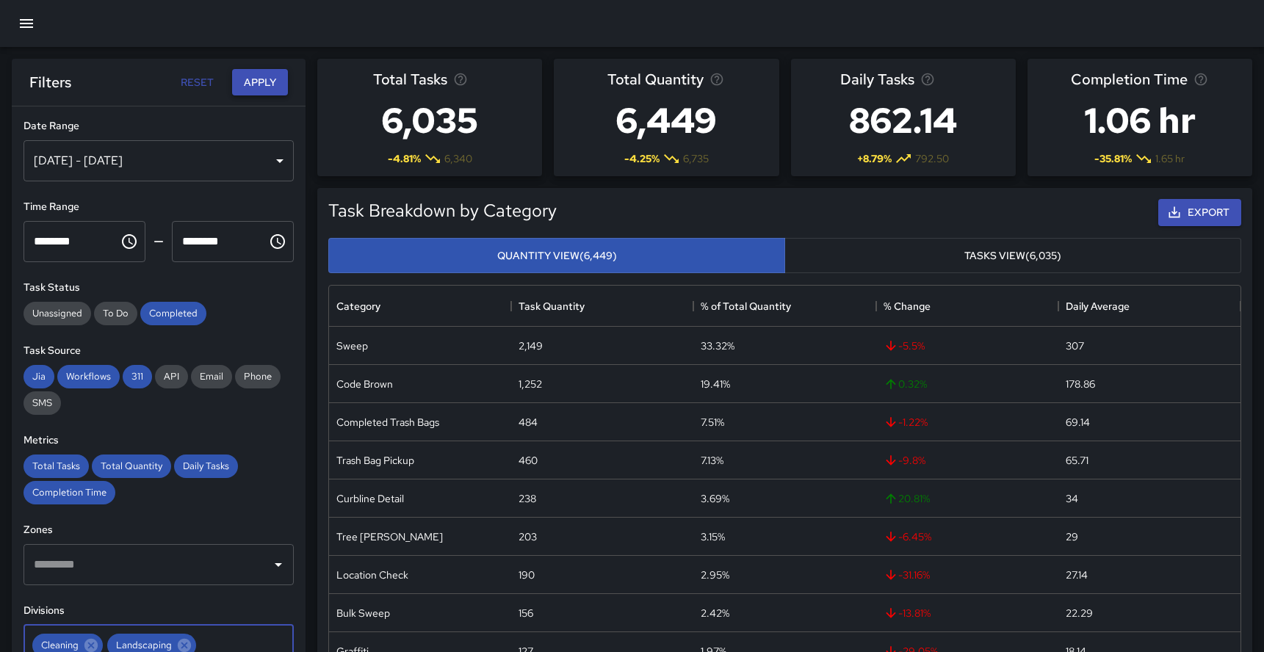
click at [260, 84] on button "Apply" at bounding box center [260, 82] width 56 height 27
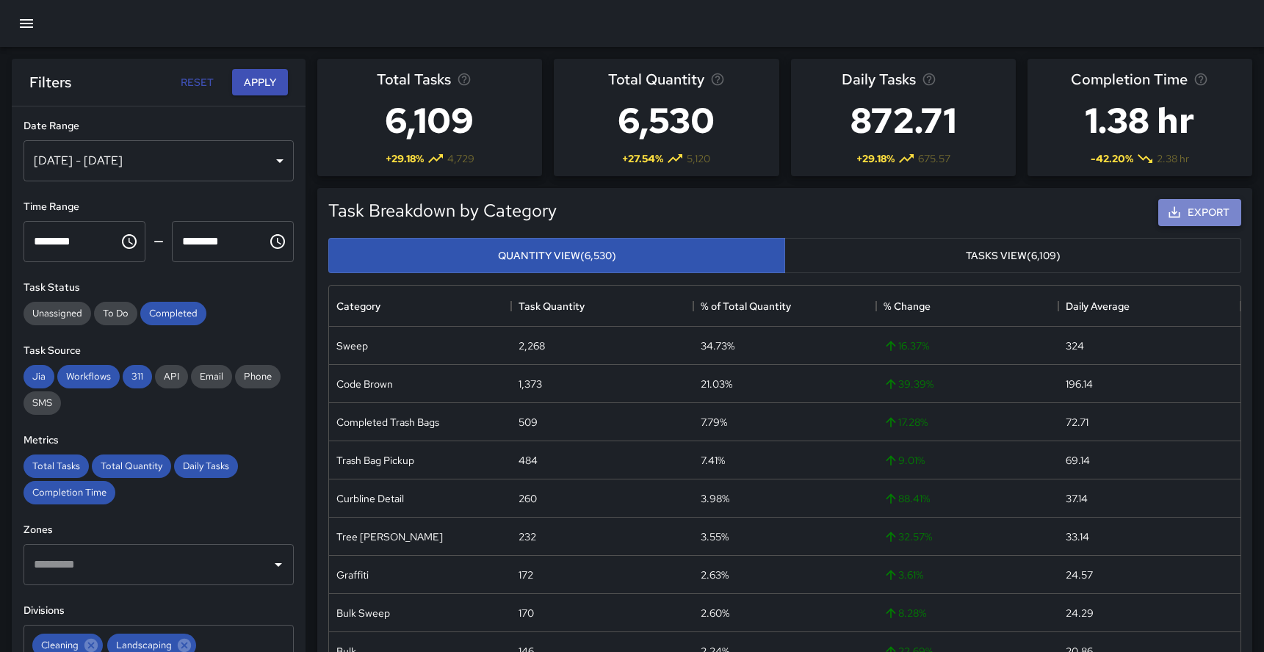
click at [1173, 214] on icon "button" at bounding box center [1174, 212] width 15 height 15
click at [134, 165] on div "[DATE] - [DATE]" at bounding box center [158, 160] width 270 height 41
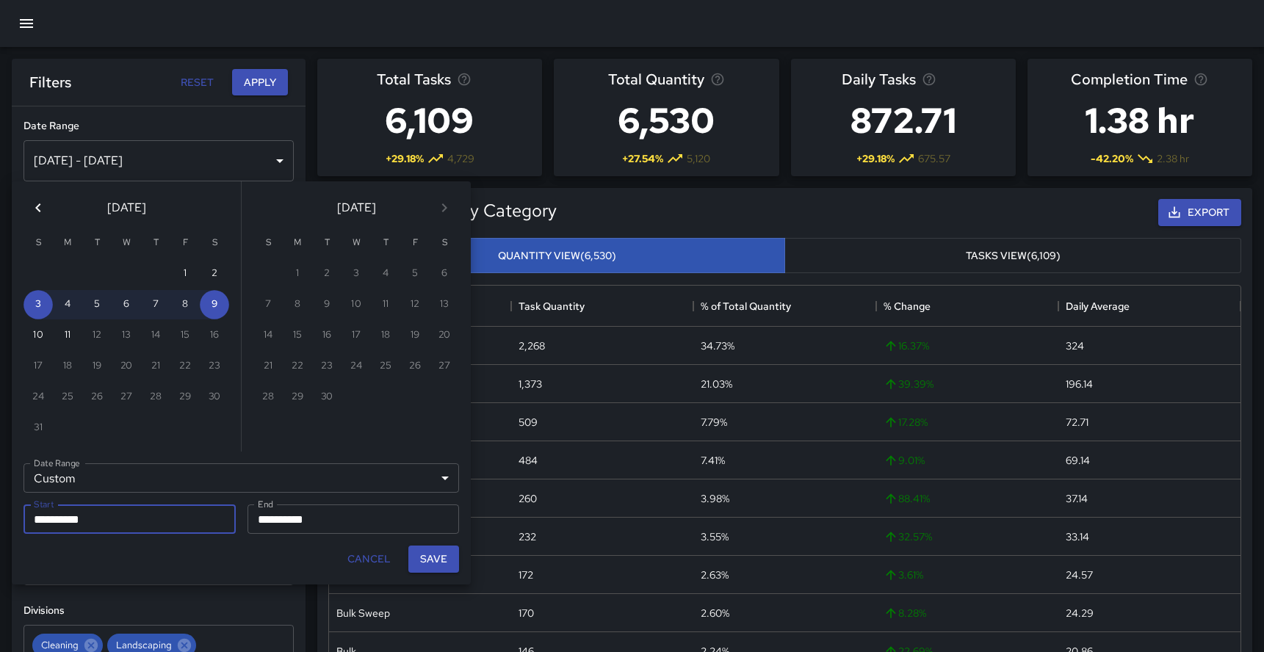
click at [37, 207] on icon "Previous month" at bounding box center [38, 208] width 18 height 18
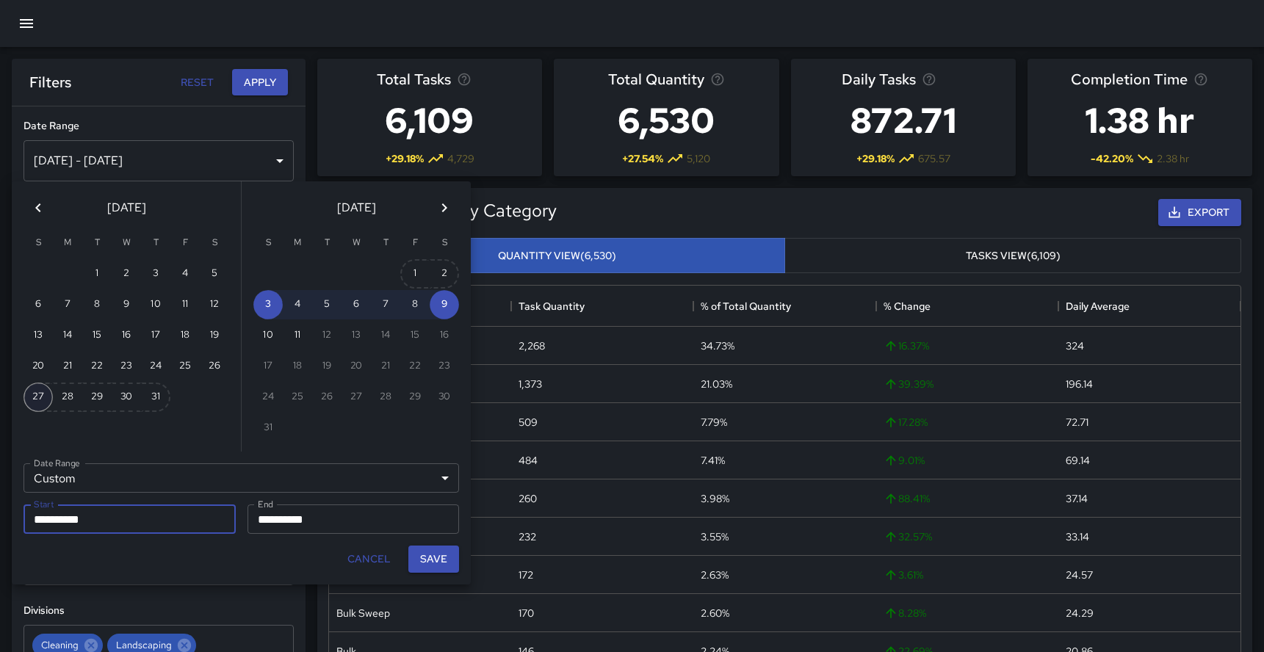
click at [36, 397] on button "27" at bounding box center [37, 397] width 29 height 29
type input "**********"
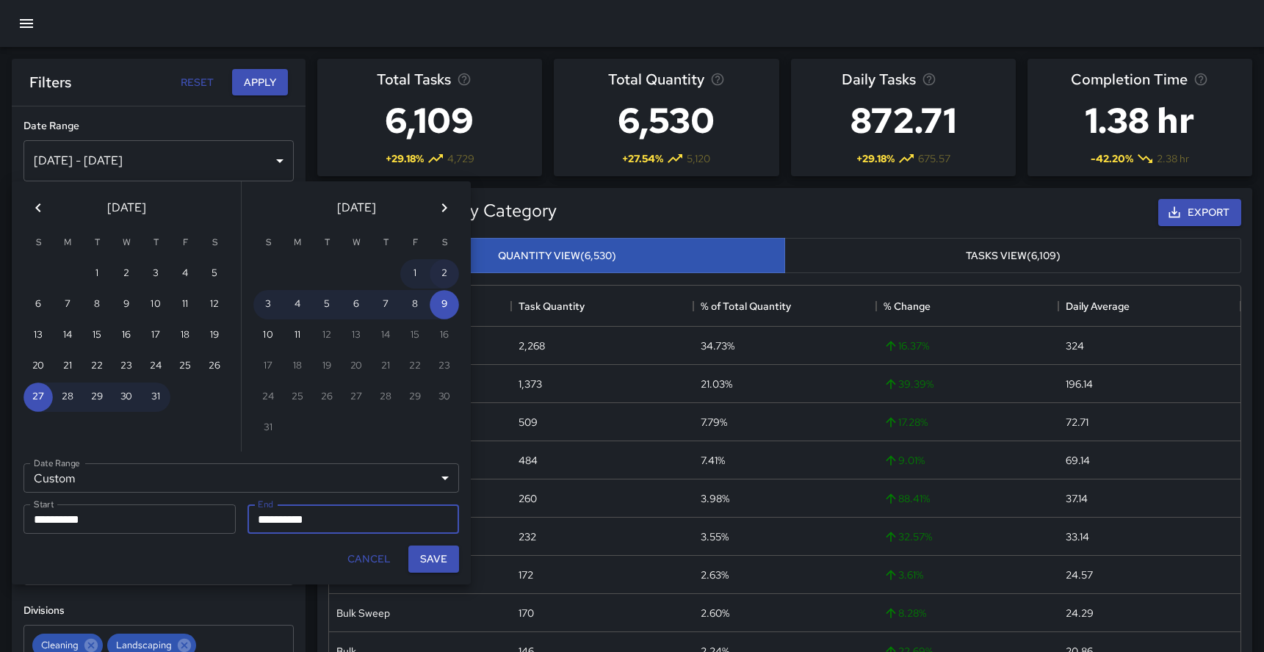
click at [444, 269] on button "2" at bounding box center [444, 273] width 29 height 29
type input "**********"
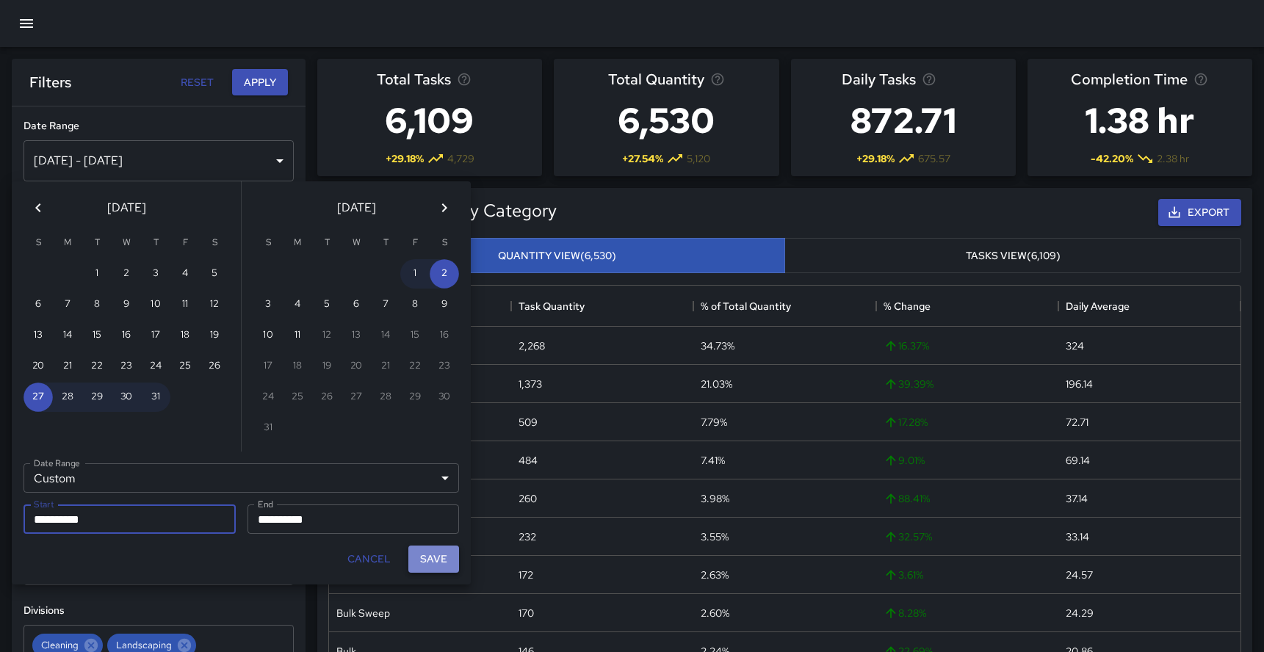
click at [438, 557] on button "Save" at bounding box center [433, 559] width 51 height 27
type input "**********"
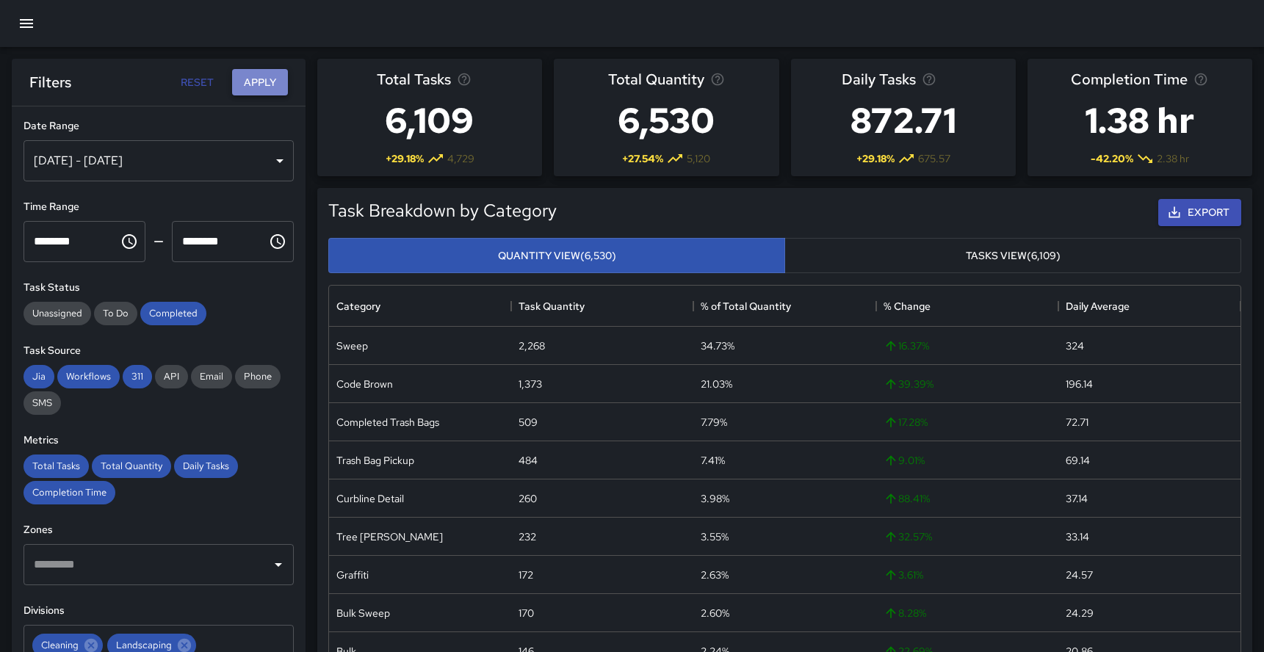
click at [250, 82] on button "Apply" at bounding box center [260, 82] width 56 height 27
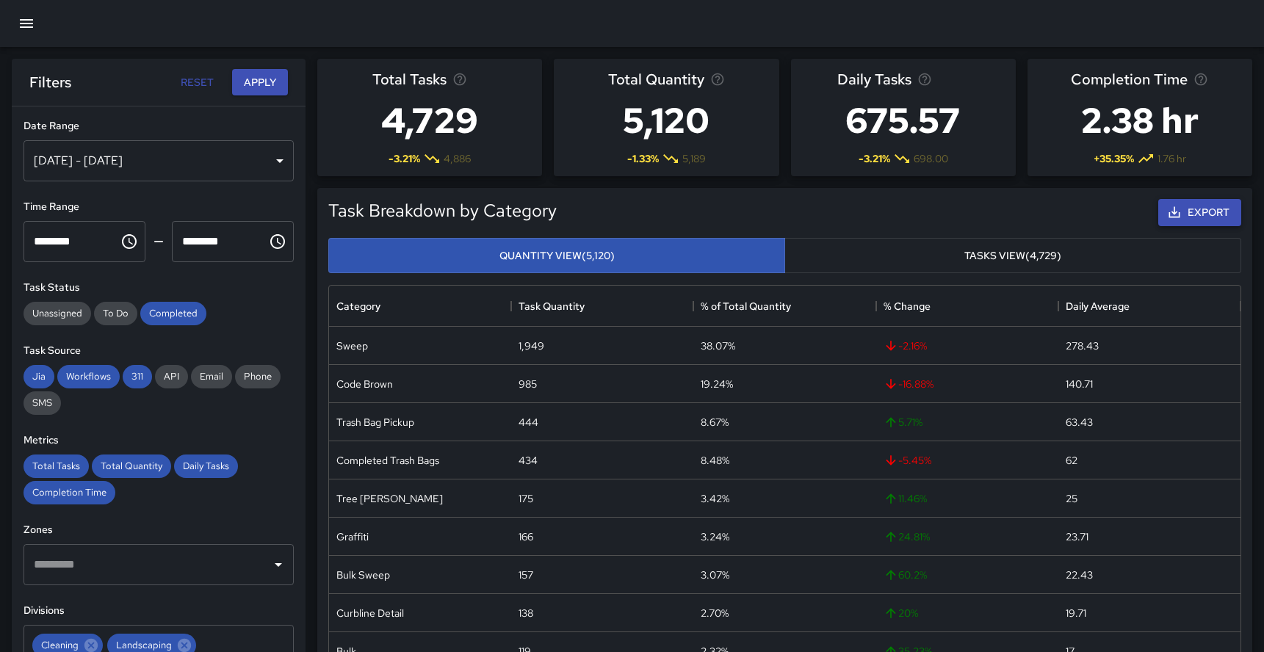
click at [1172, 211] on icon "button" at bounding box center [1174, 212] width 15 height 15
click at [201, 153] on div "[DATE] - [DATE]" at bounding box center [158, 160] width 270 height 41
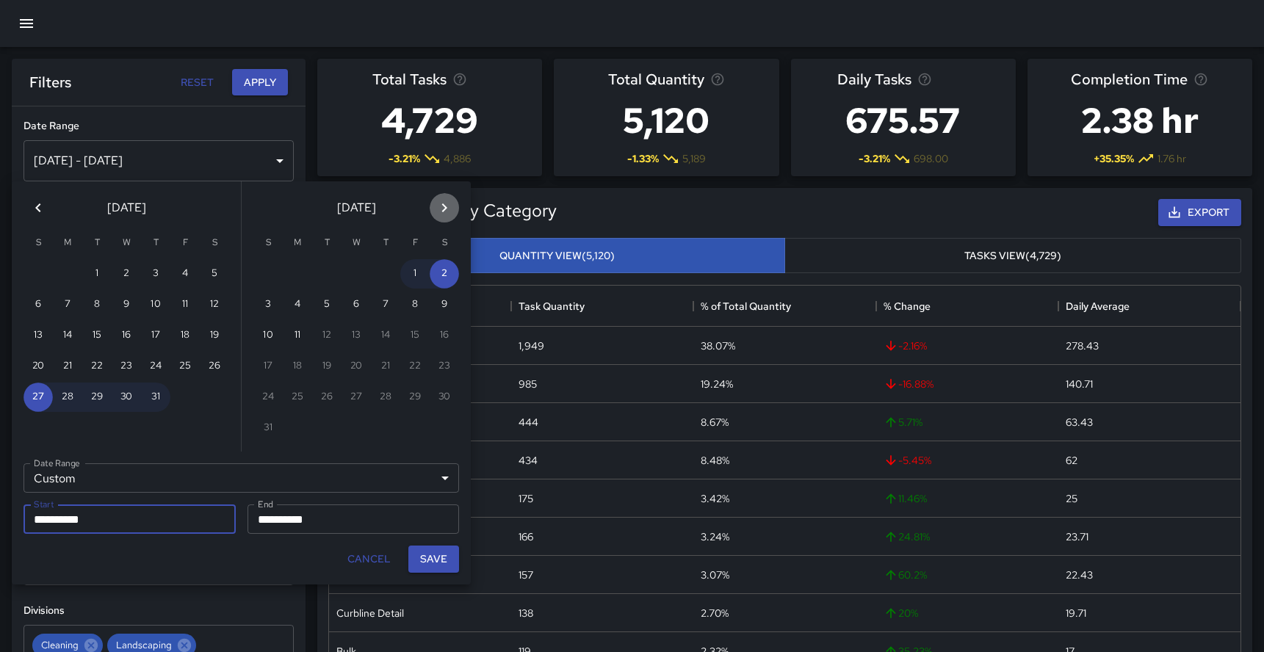
click at [444, 209] on icon "Next month" at bounding box center [444, 207] width 5 height 9
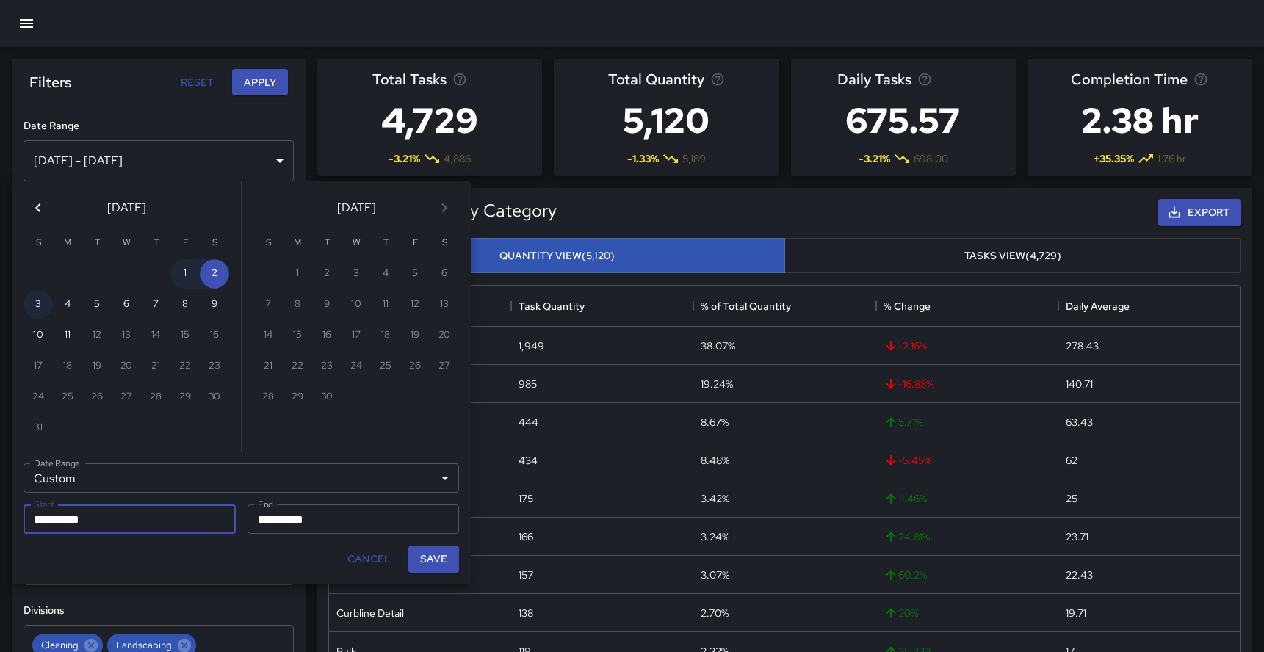
click at [40, 305] on button "3" at bounding box center [37, 304] width 29 height 29
type input "**********"
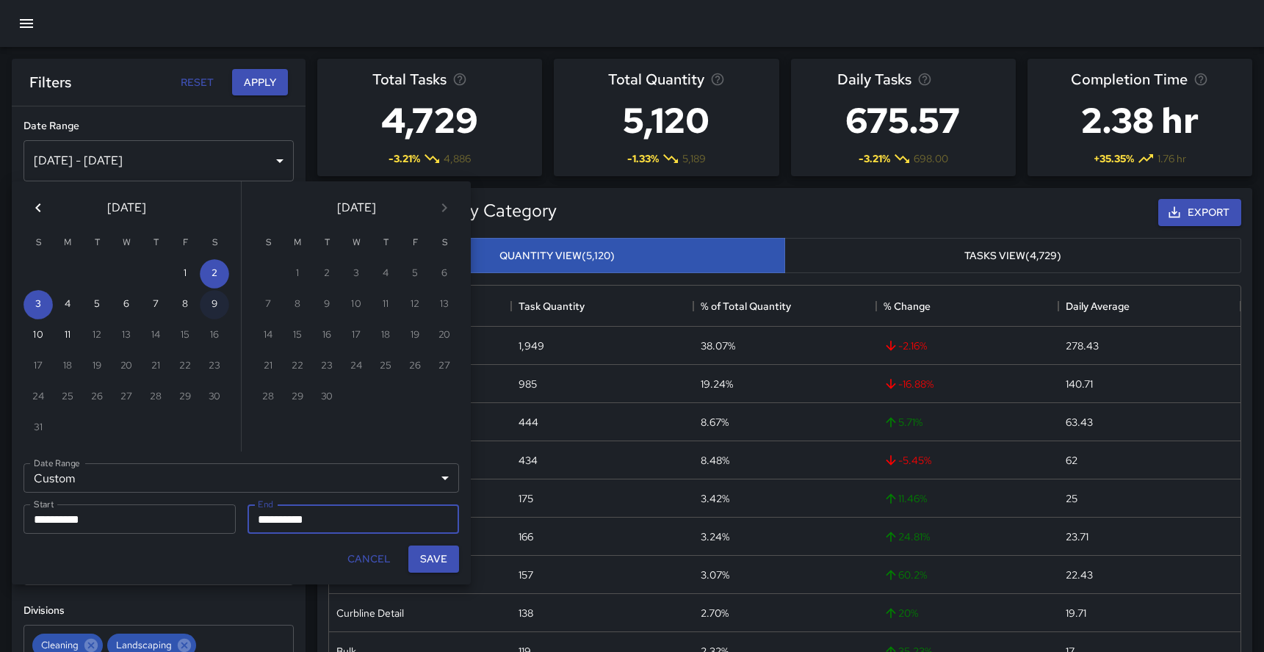
click at [214, 303] on button "9" at bounding box center [214, 304] width 29 height 29
type input "**********"
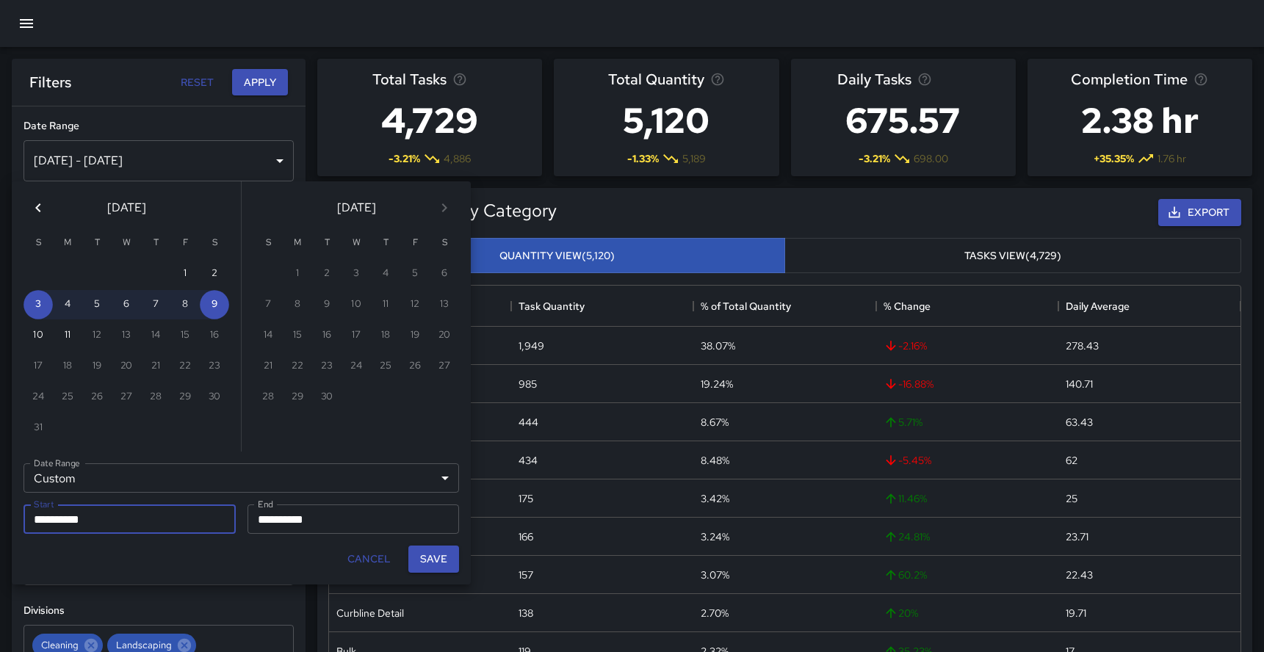
click at [441, 557] on button "Save" at bounding box center [433, 559] width 51 height 27
type input "**********"
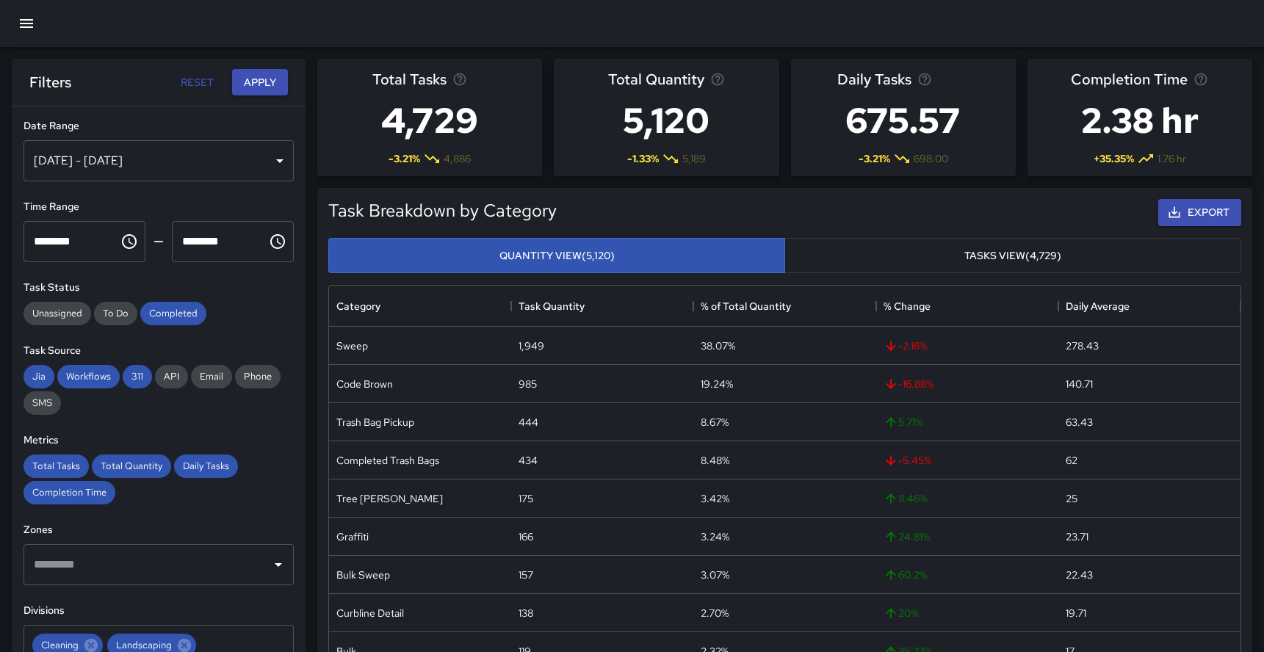
click at [266, 69] on button "Apply" at bounding box center [260, 82] width 56 height 27
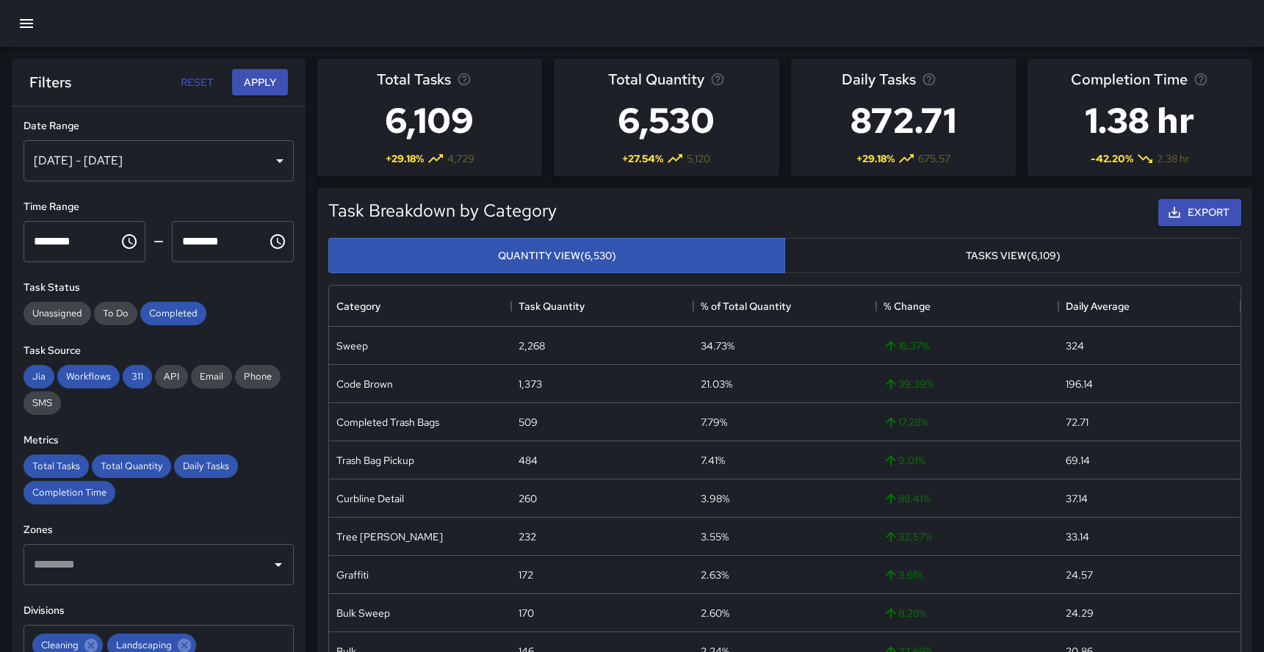
click at [933, 253] on button "Tasks View (6,109)" at bounding box center [1012, 256] width 457 height 36
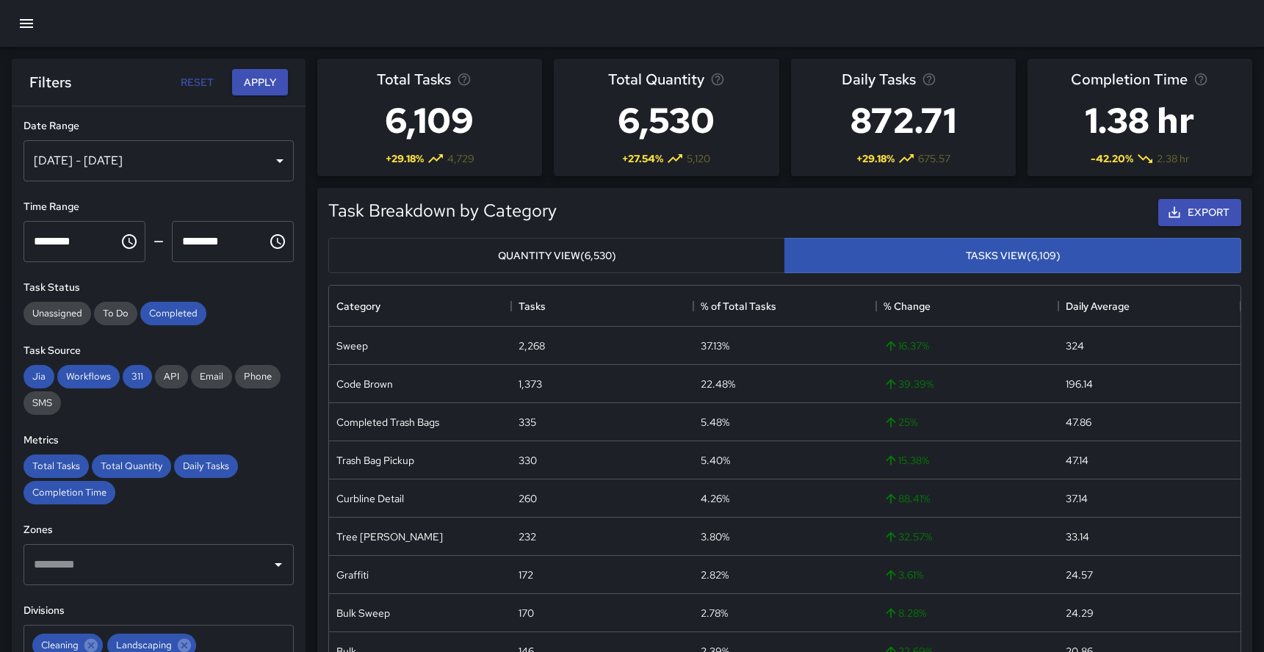
click at [701, 256] on button "Quantity View (6,530)" at bounding box center [556, 256] width 457 height 36
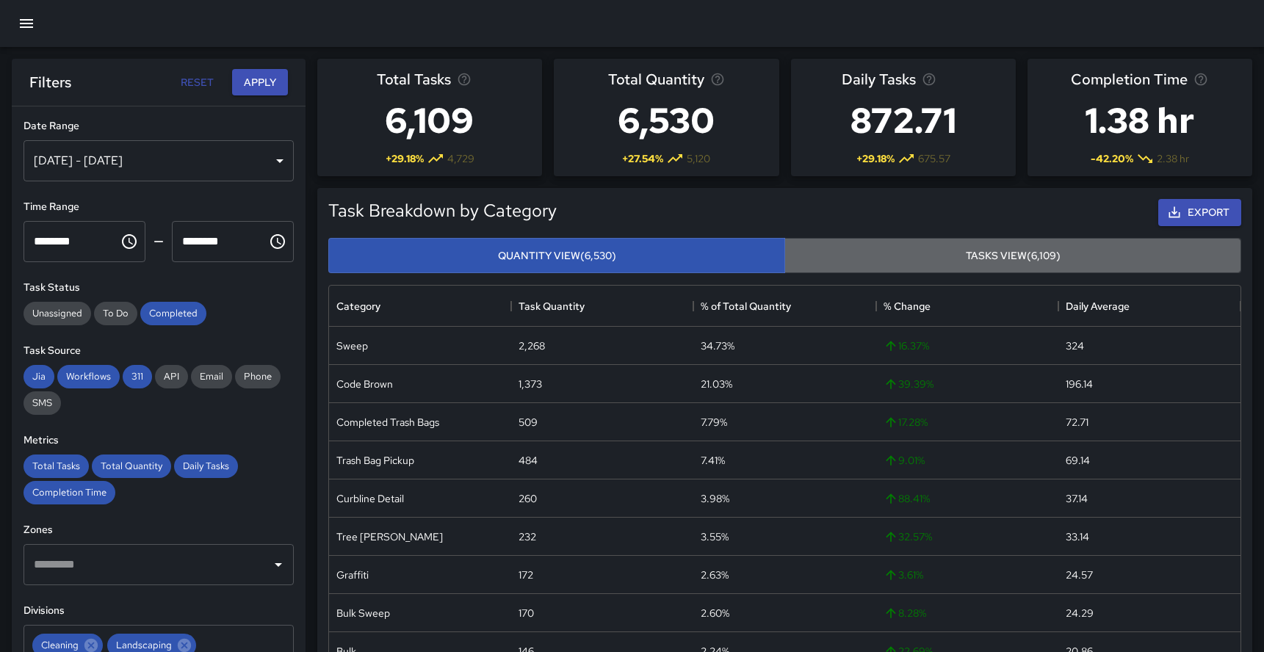
click at [920, 244] on button "Tasks View (6,109)" at bounding box center [1012, 256] width 457 height 36
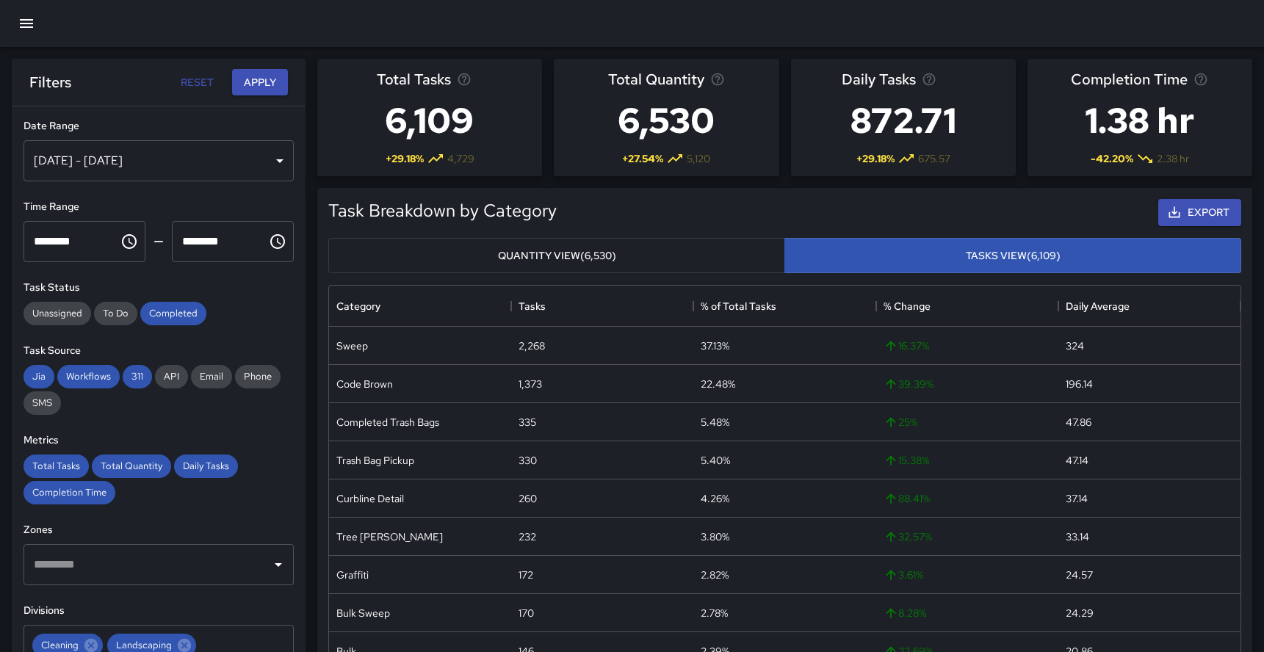
click at [727, 240] on button "Quantity View (6,530)" at bounding box center [556, 256] width 457 height 36
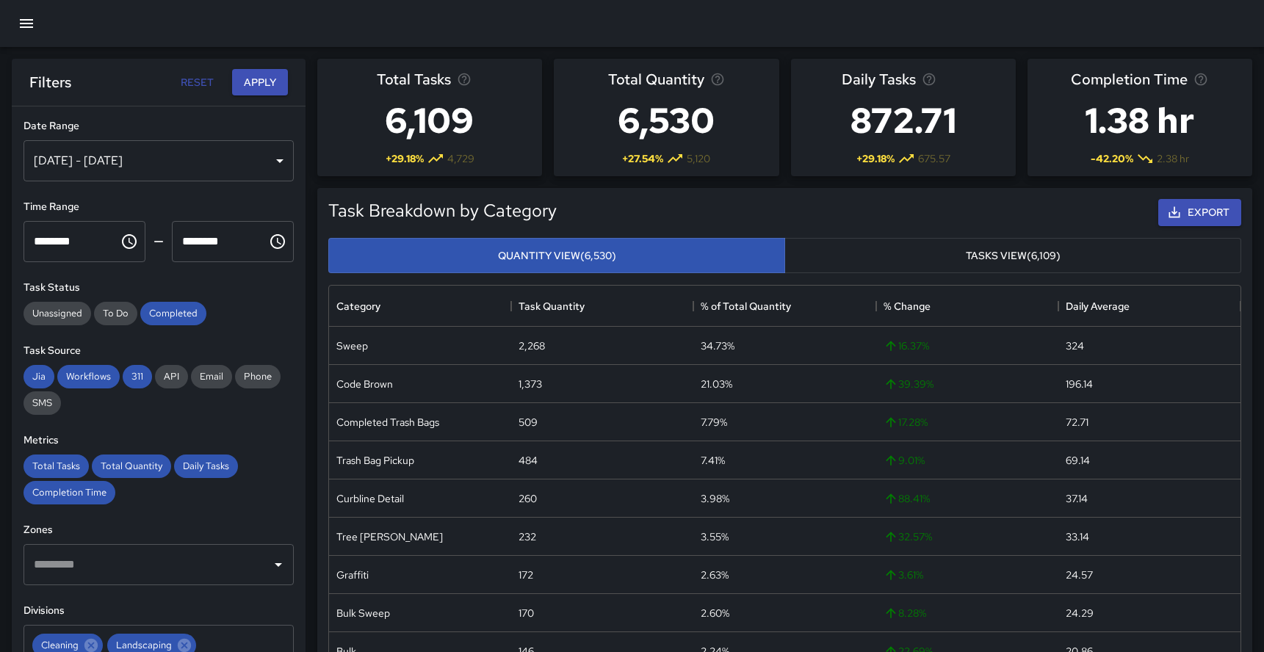
click at [933, 247] on button "Tasks View (6,109)" at bounding box center [1012, 256] width 457 height 36
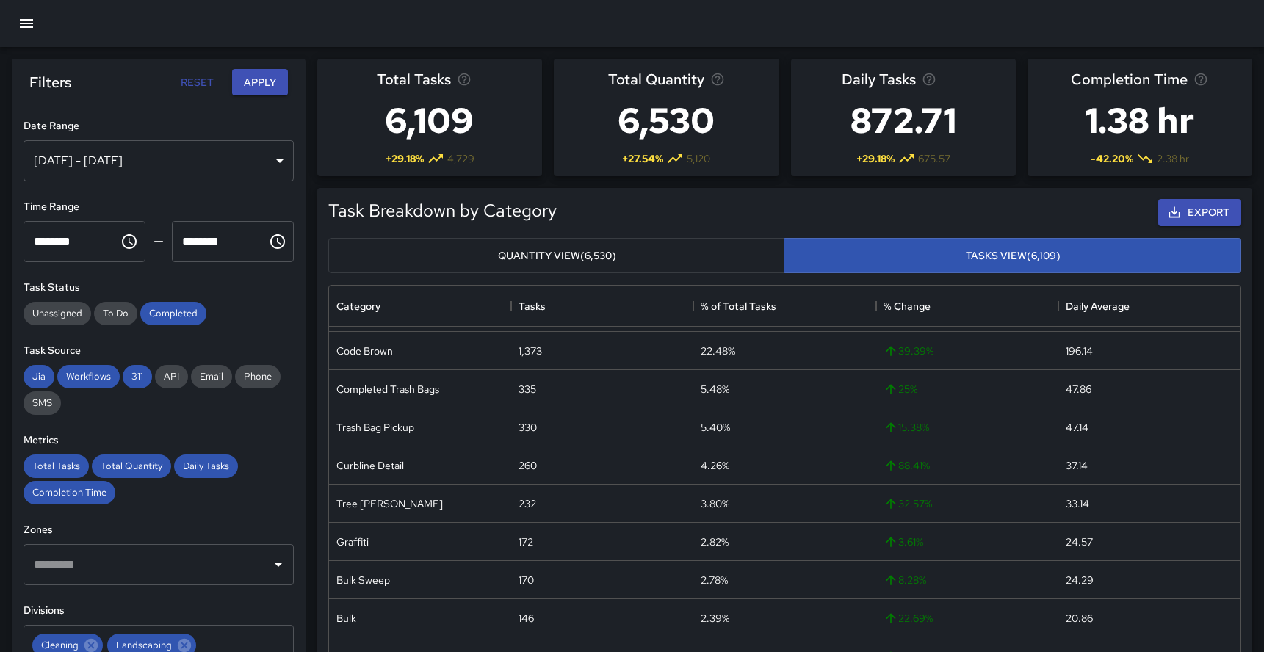
scroll to position [36, 0]
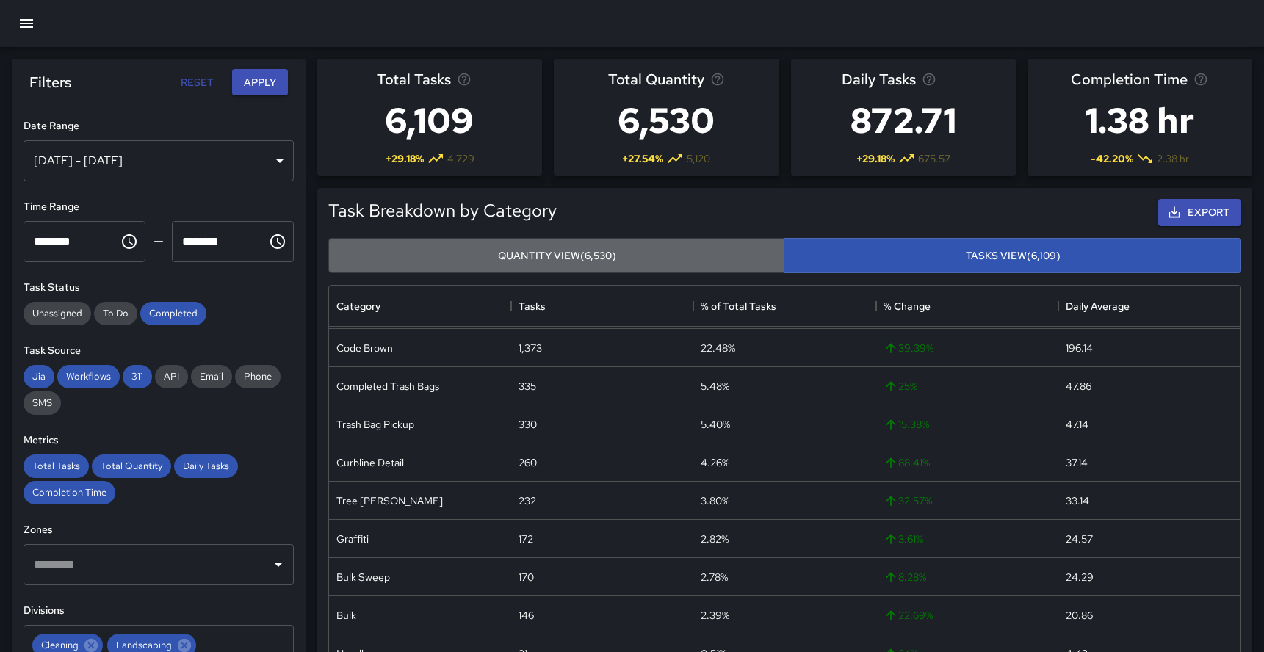
click at [645, 257] on button "Quantity View (6,530)" at bounding box center [556, 256] width 457 height 36
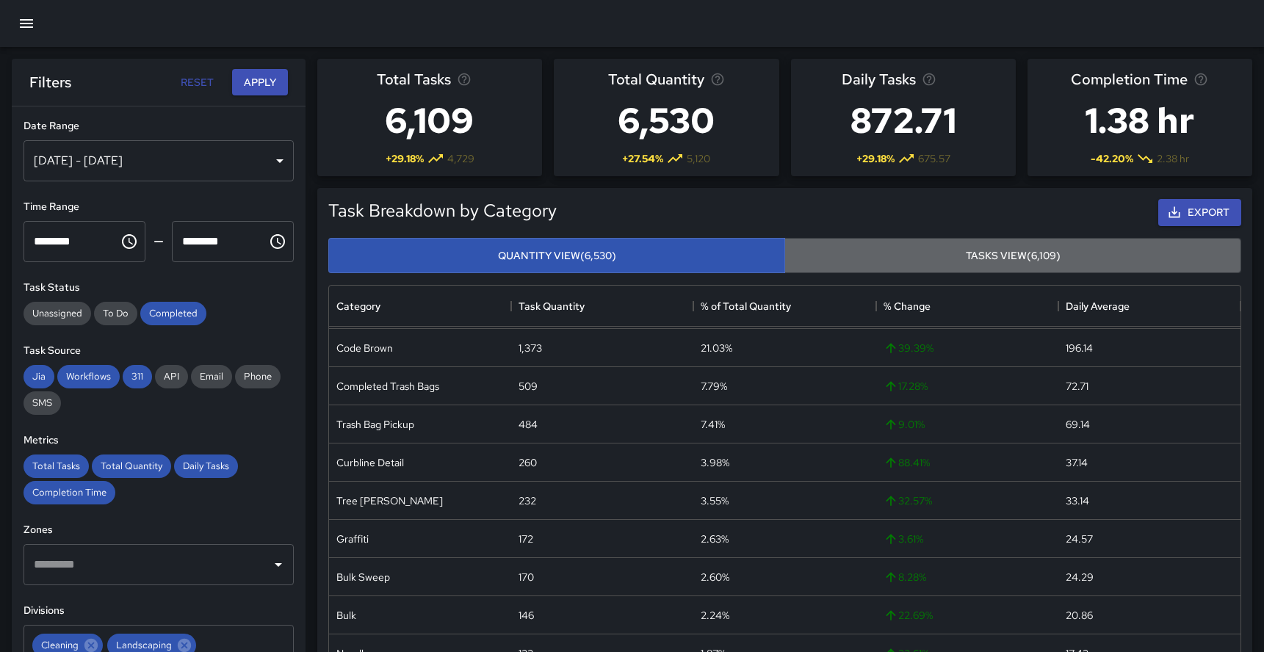
click at [880, 256] on button "Tasks View (6,109)" at bounding box center [1012, 256] width 457 height 36
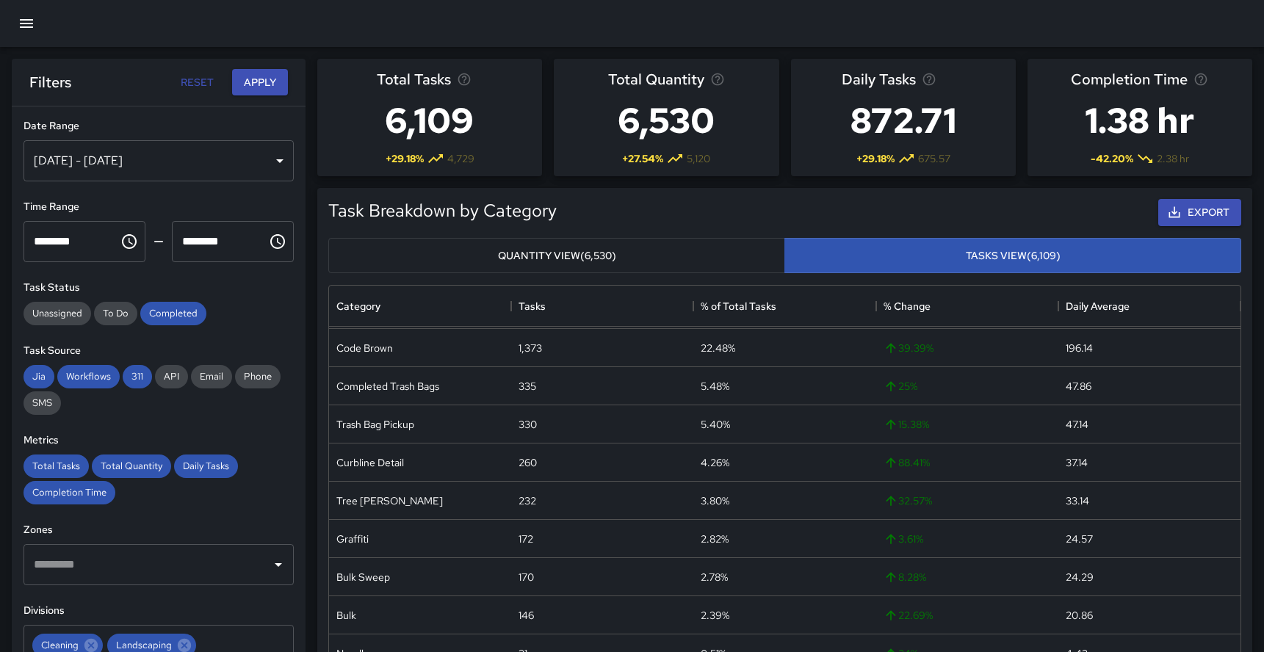
click at [752, 243] on button "Quantity View (6,530)" at bounding box center [556, 256] width 457 height 36
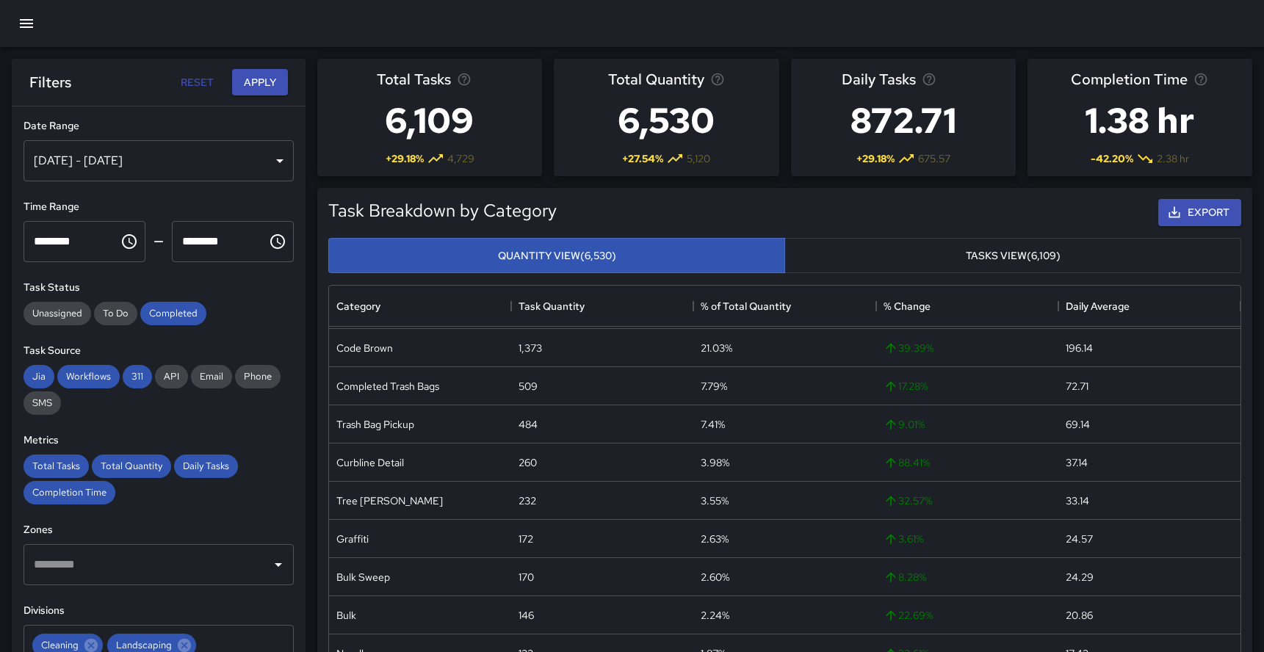
click at [864, 246] on button "Tasks View (6,109)" at bounding box center [1012, 256] width 457 height 36
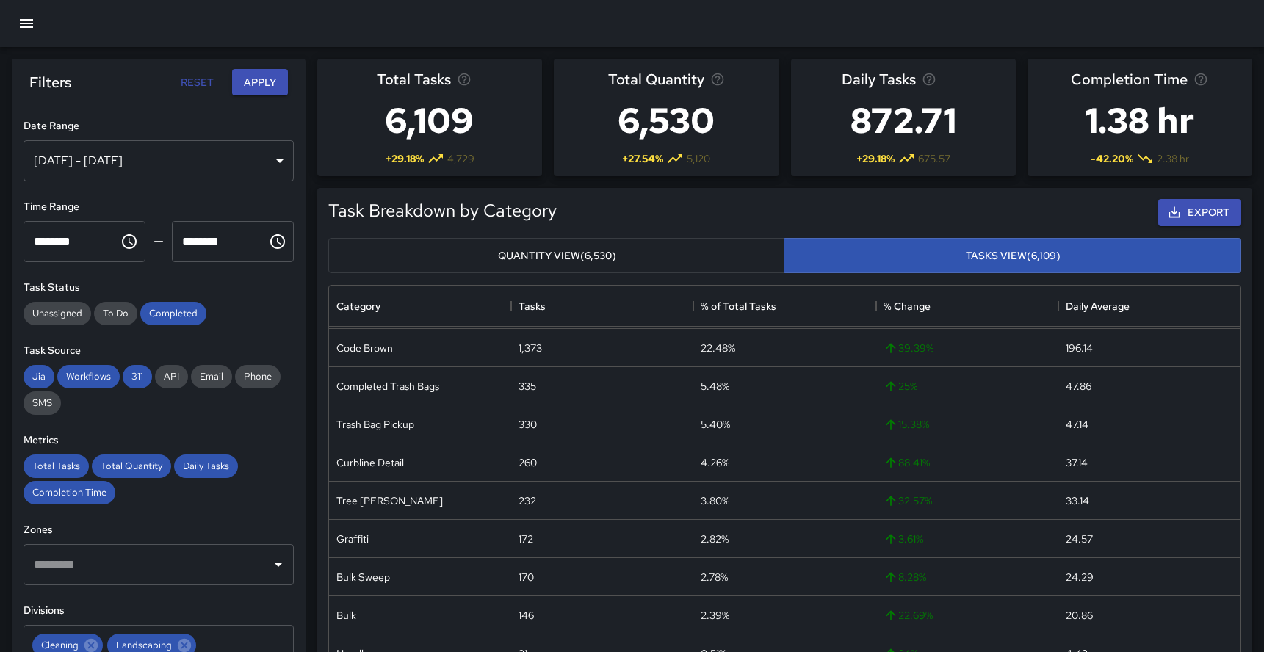
click at [659, 253] on button "Quantity View (6,530)" at bounding box center [556, 256] width 457 height 36
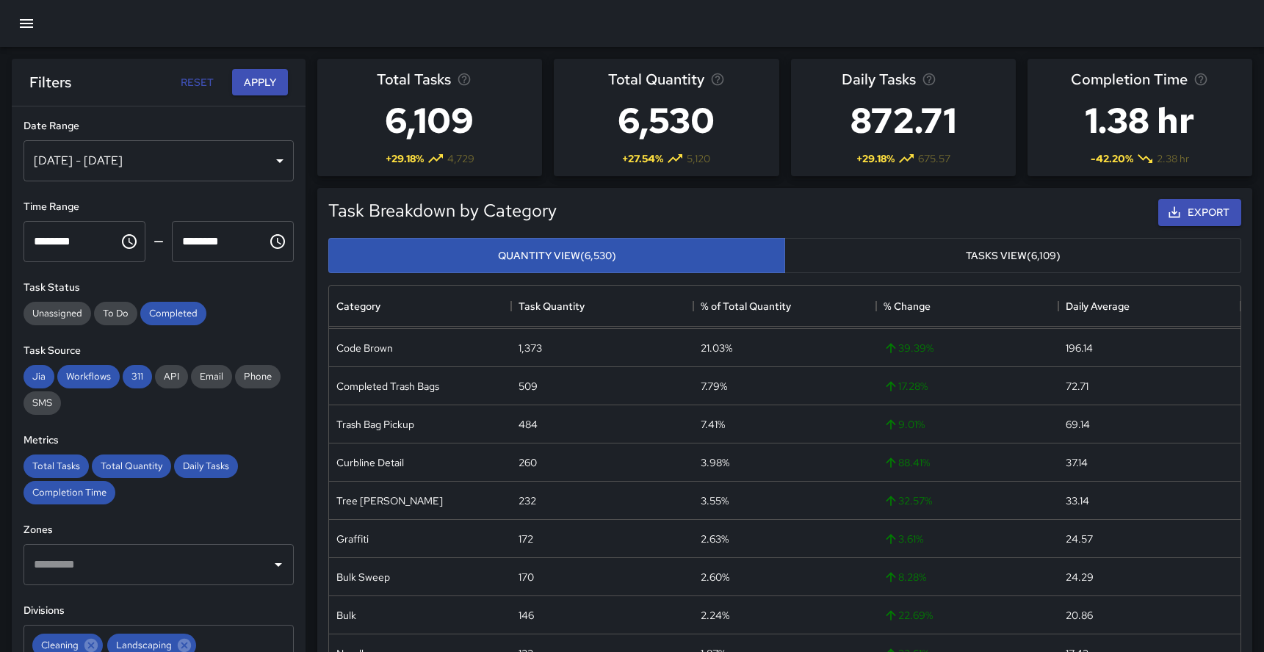
click at [872, 255] on button "Tasks View (6,109)" at bounding box center [1012, 256] width 457 height 36
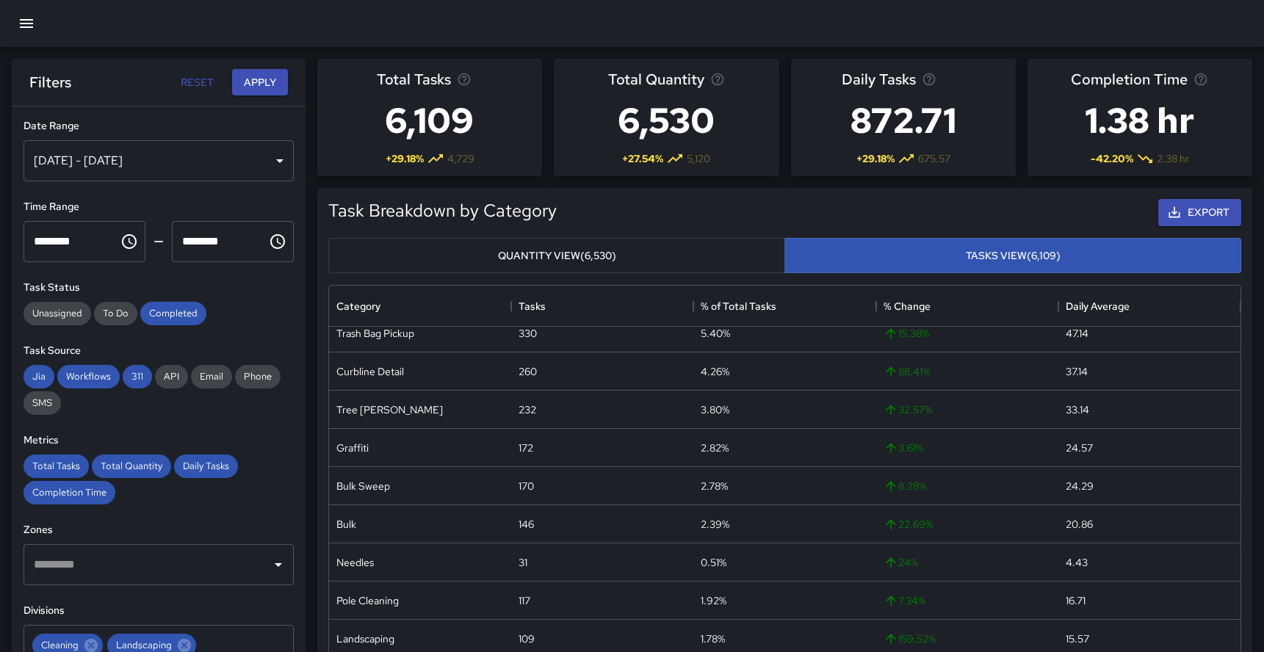
scroll to position [129, 0]
click at [681, 247] on button "Quantity View (6,530)" at bounding box center [556, 256] width 457 height 36
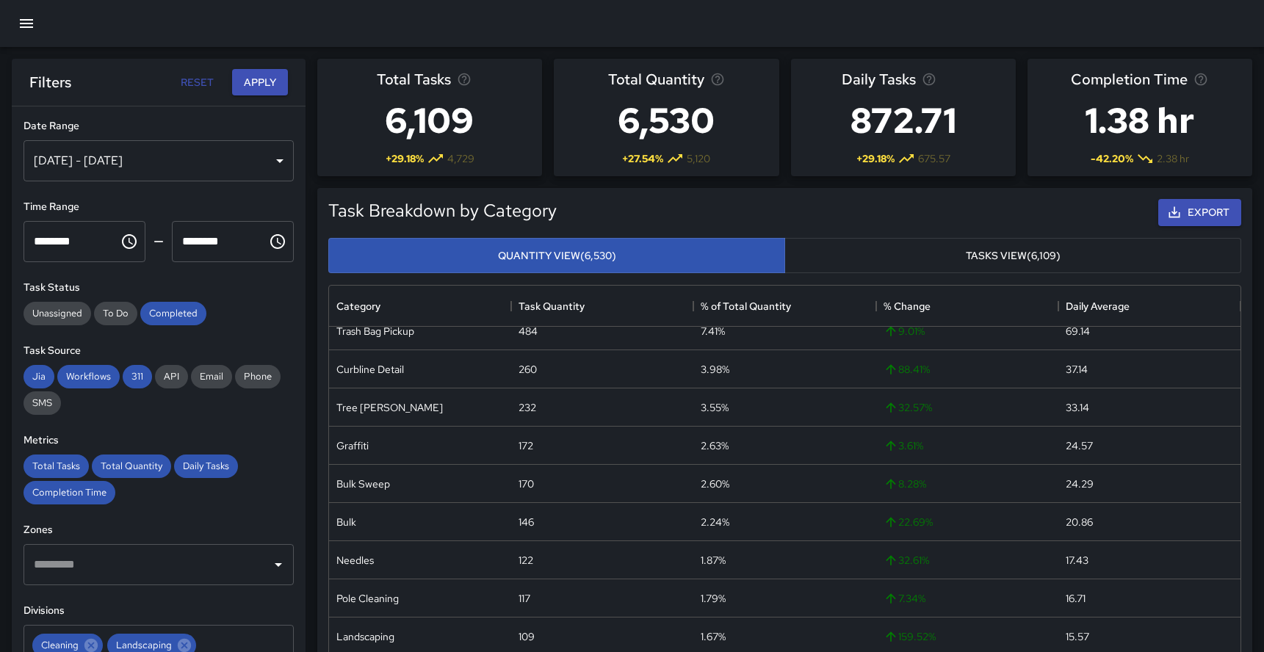
click at [907, 258] on button "Tasks View (6,109)" at bounding box center [1012, 256] width 457 height 36
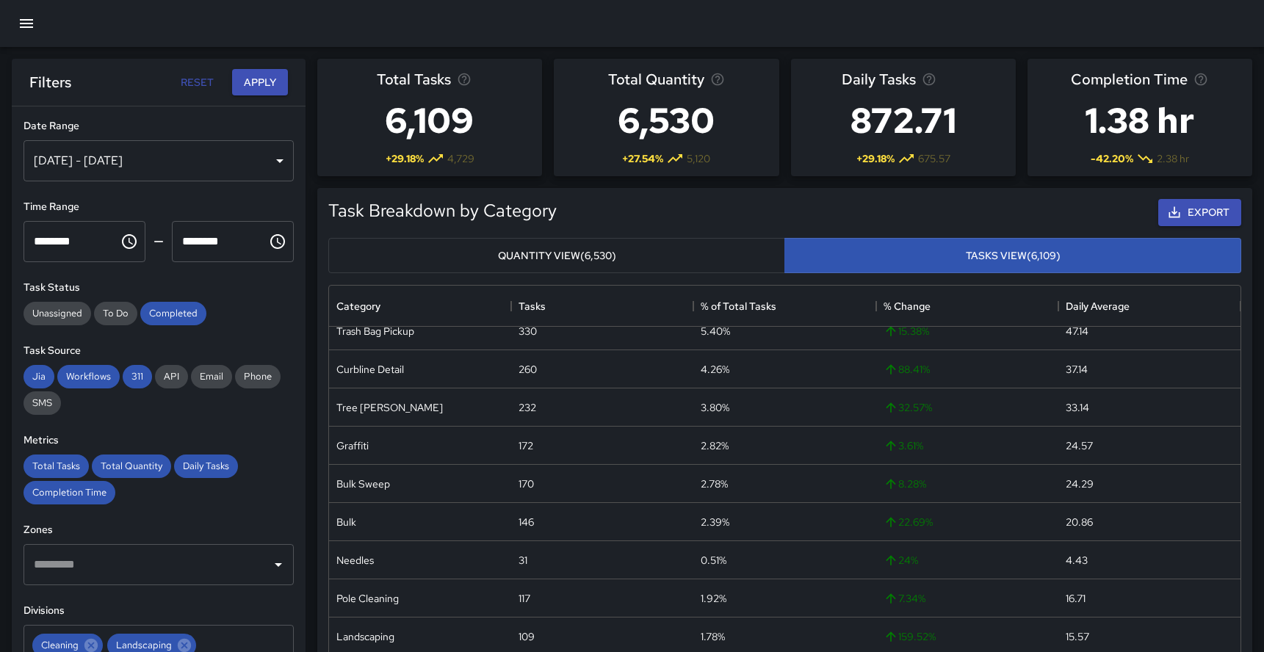
click at [679, 254] on button "Quantity View (6,530)" at bounding box center [556, 256] width 457 height 36
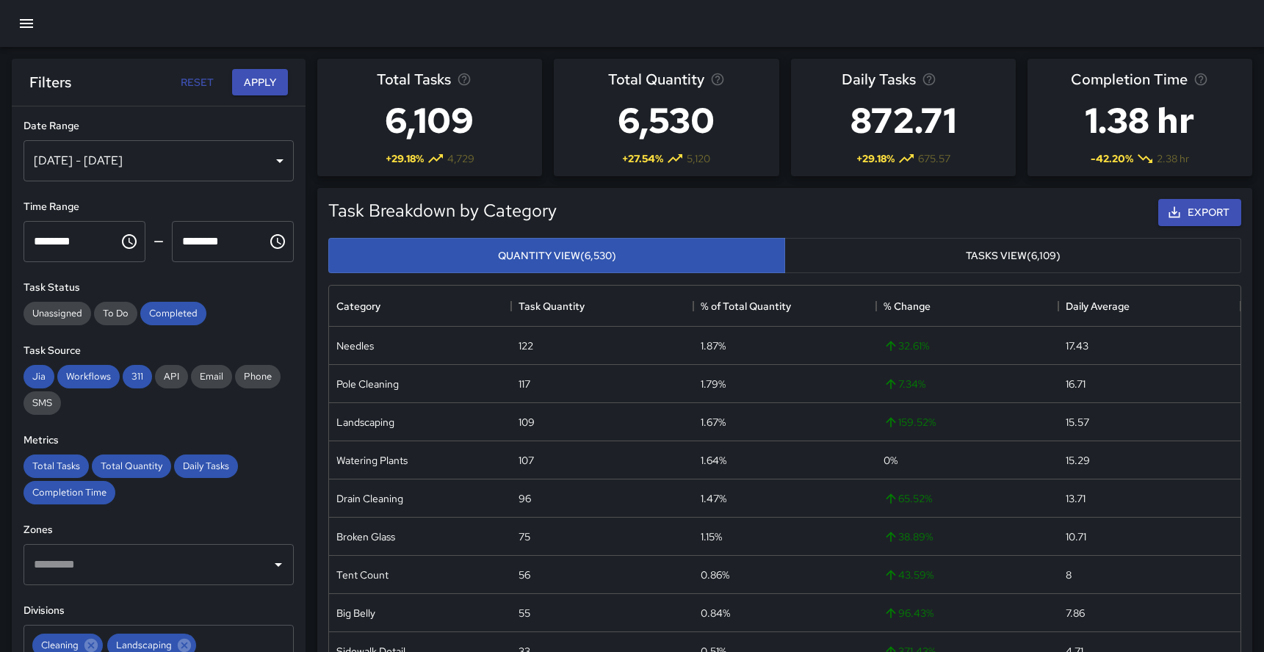
scroll to position [358, 0]
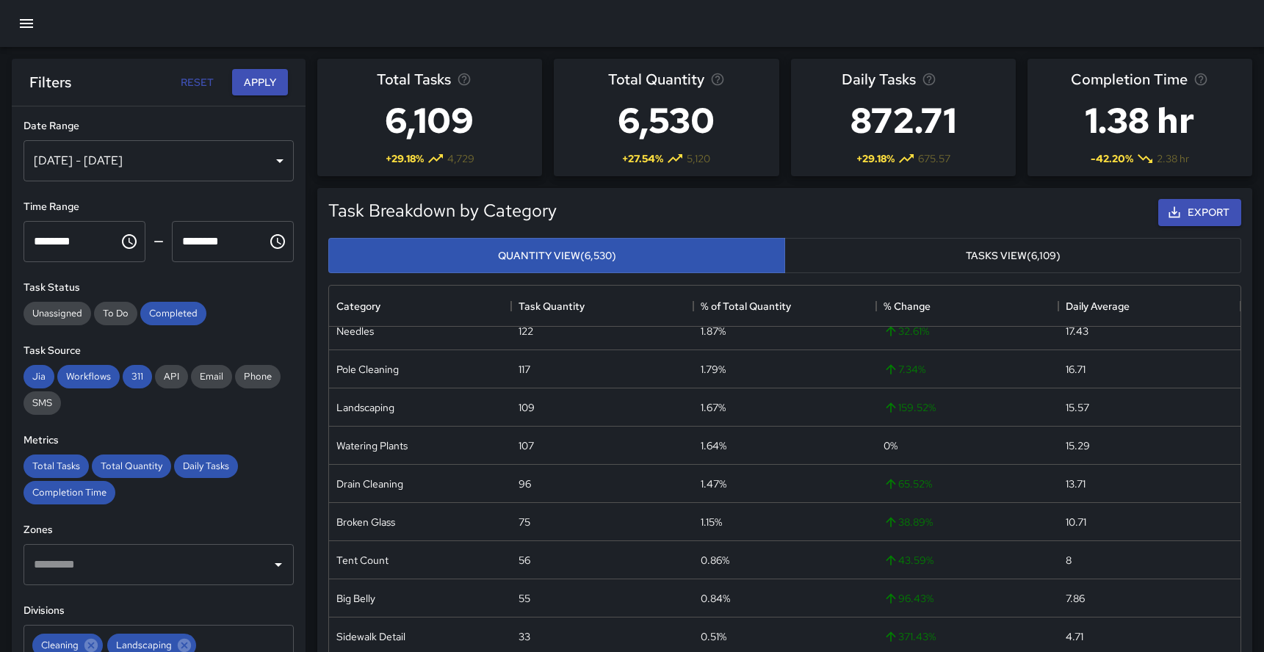
click at [859, 247] on button "Tasks View (6,109)" at bounding box center [1012, 256] width 457 height 36
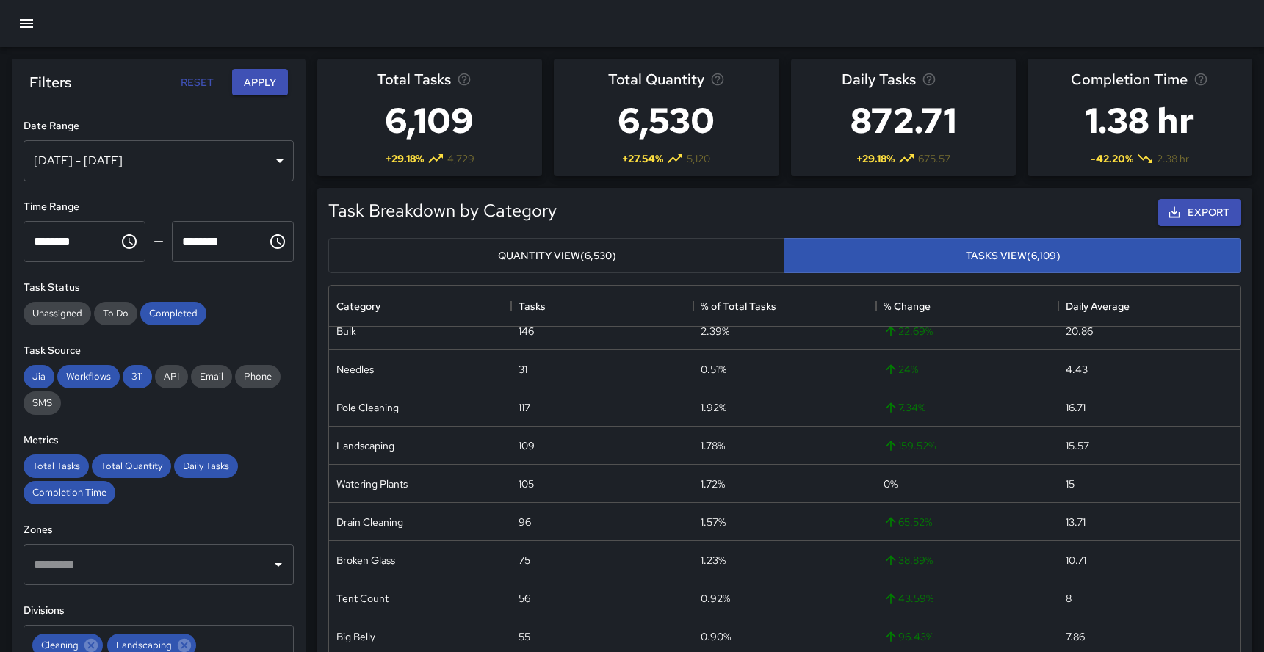
click at [710, 256] on button "Quantity View (6,530)" at bounding box center [556, 256] width 457 height 36
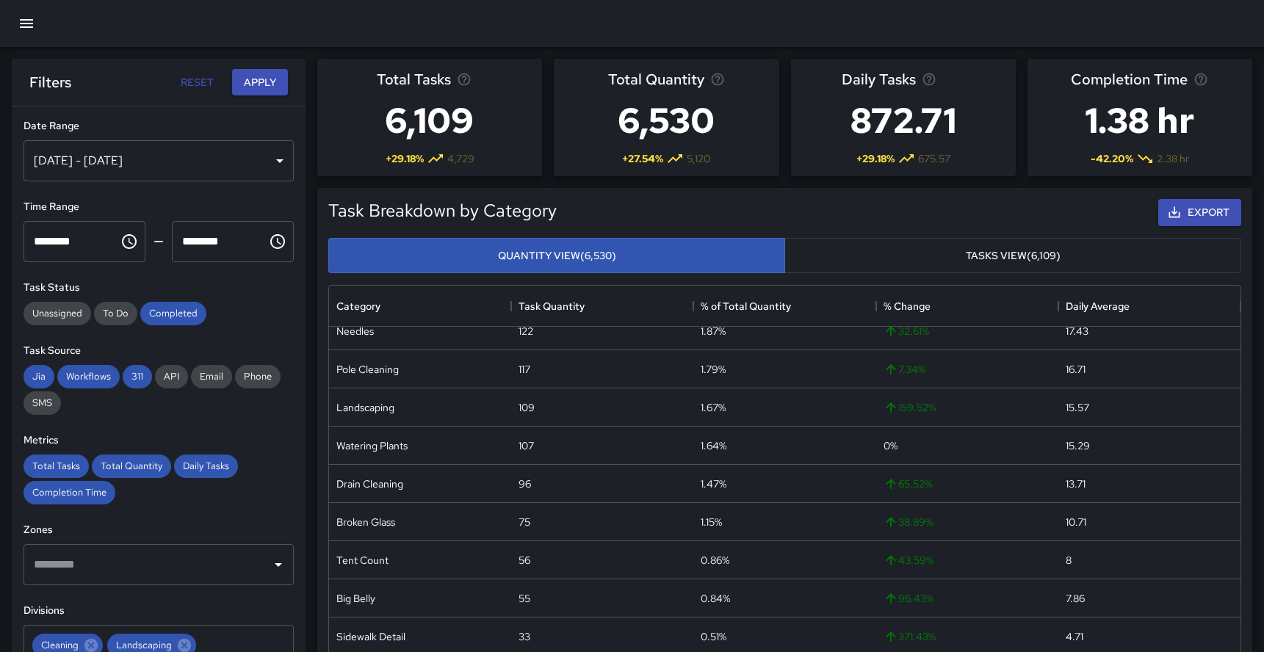
click at [901, 261] on button "Tasks View (6,109)" at bounding box center [1012, 256] width 457 height 36
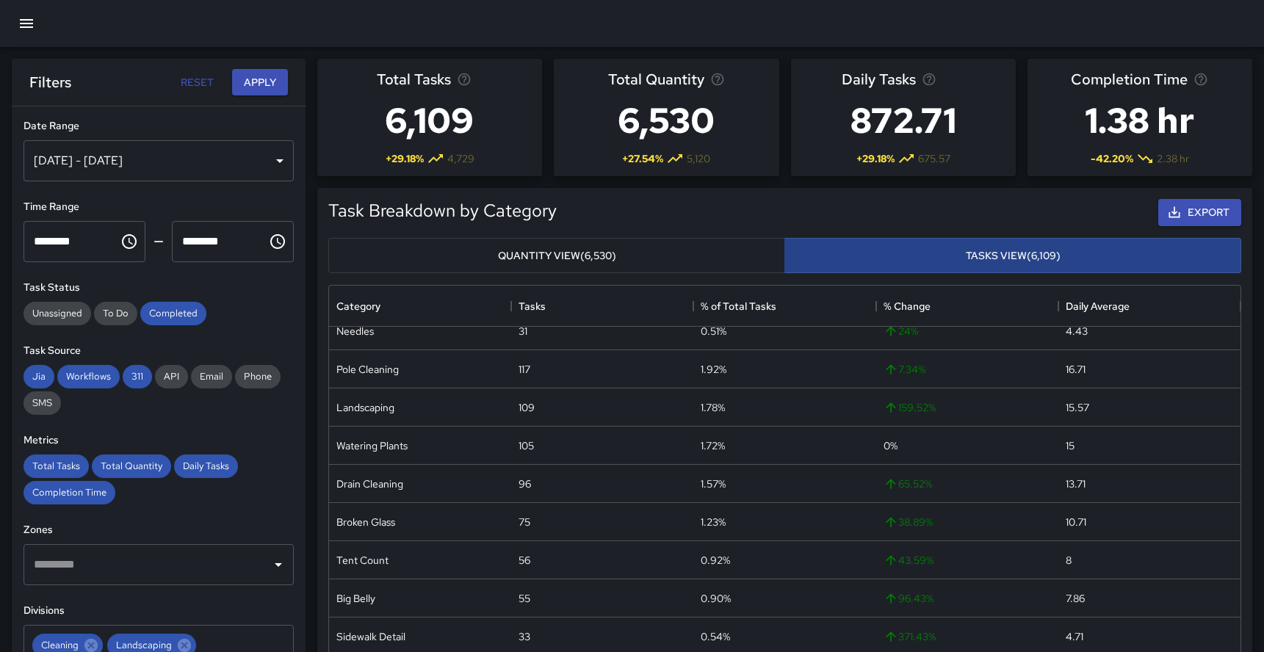
scroll to position [320, 0]
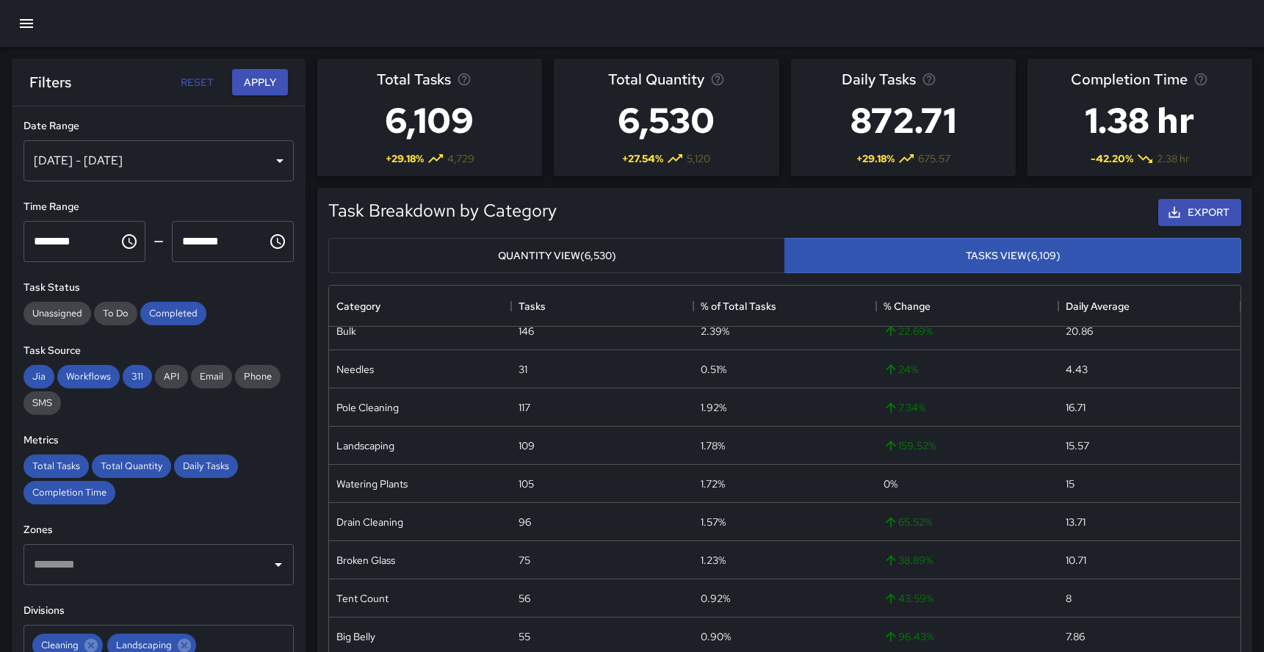
click at [721, 246] on button "Quantity View (6,530)" at bounding box center [556, 256] width 457 height 36
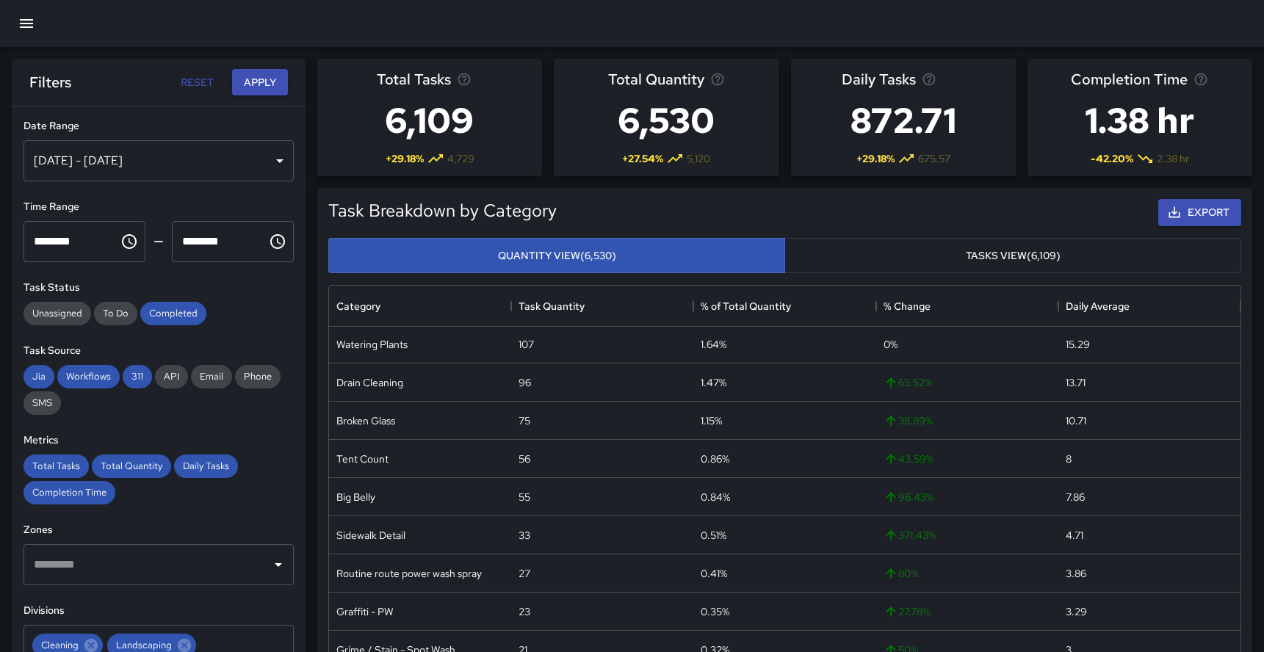
scroll to position [452, 0]
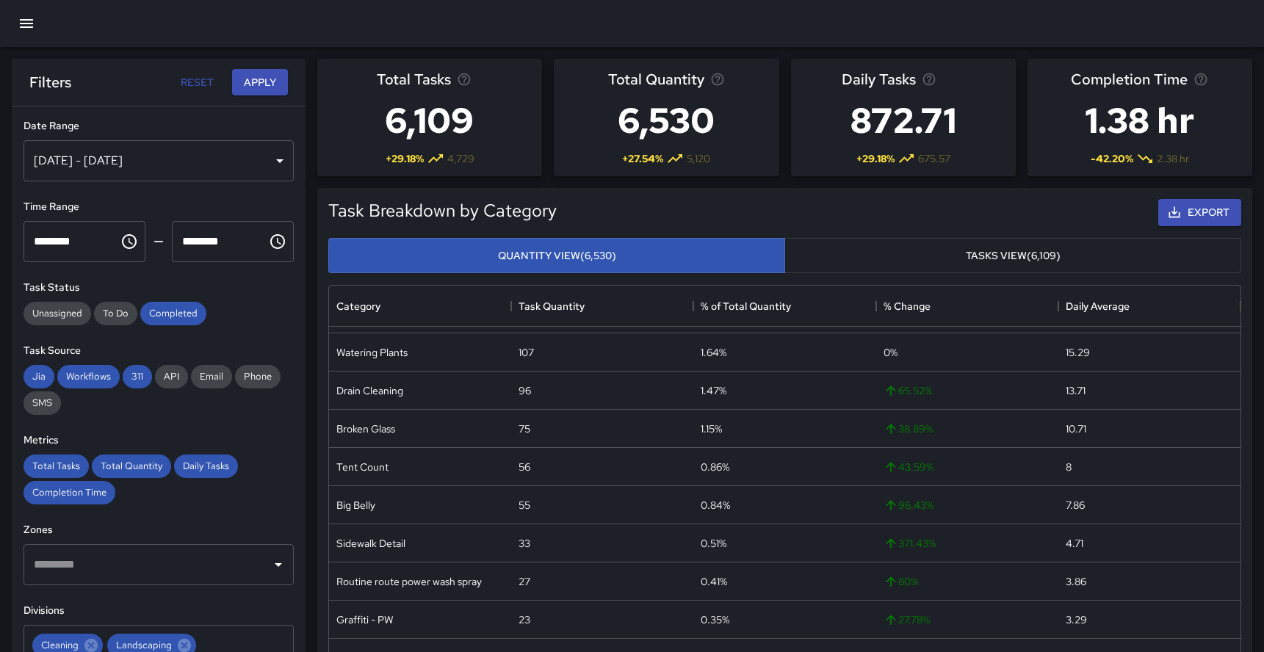
click at [933, 245] on button "Tasks View (6,109)" at bounding box center [1012, 256] width 457 height 36
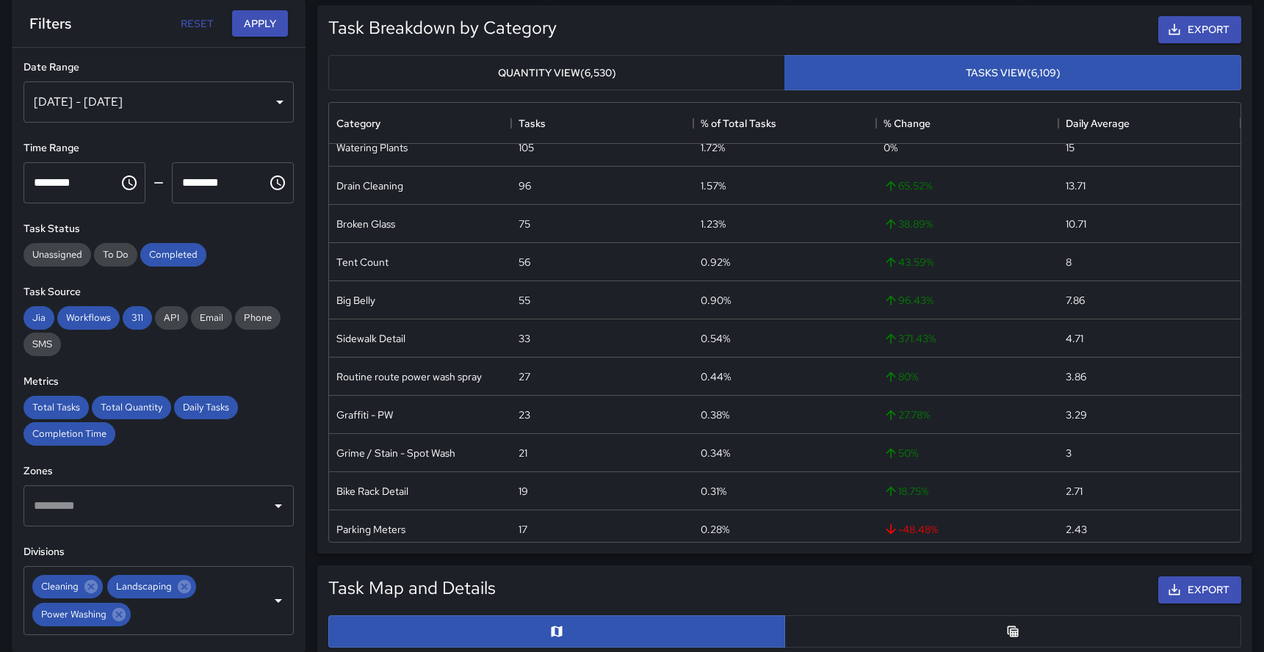
scroll to position [463, 0]
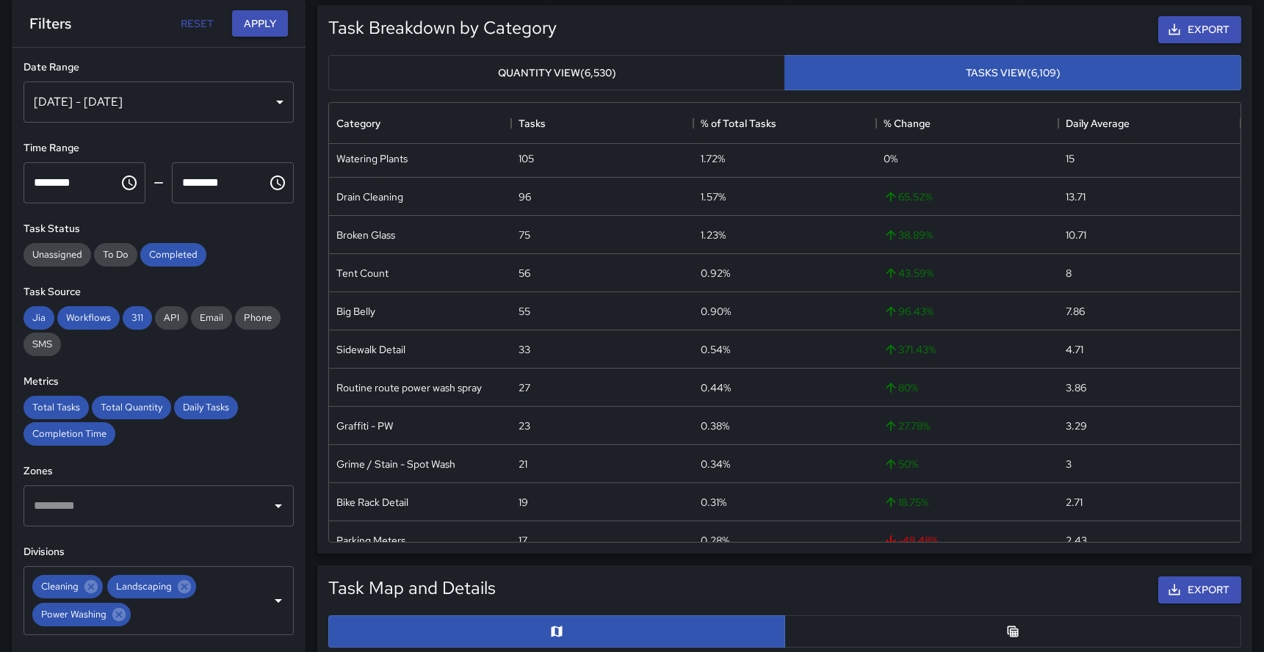
click at [651, 68] on button "Quantity View (6,530)" at bounding box center [556, 73] width 457 height 36
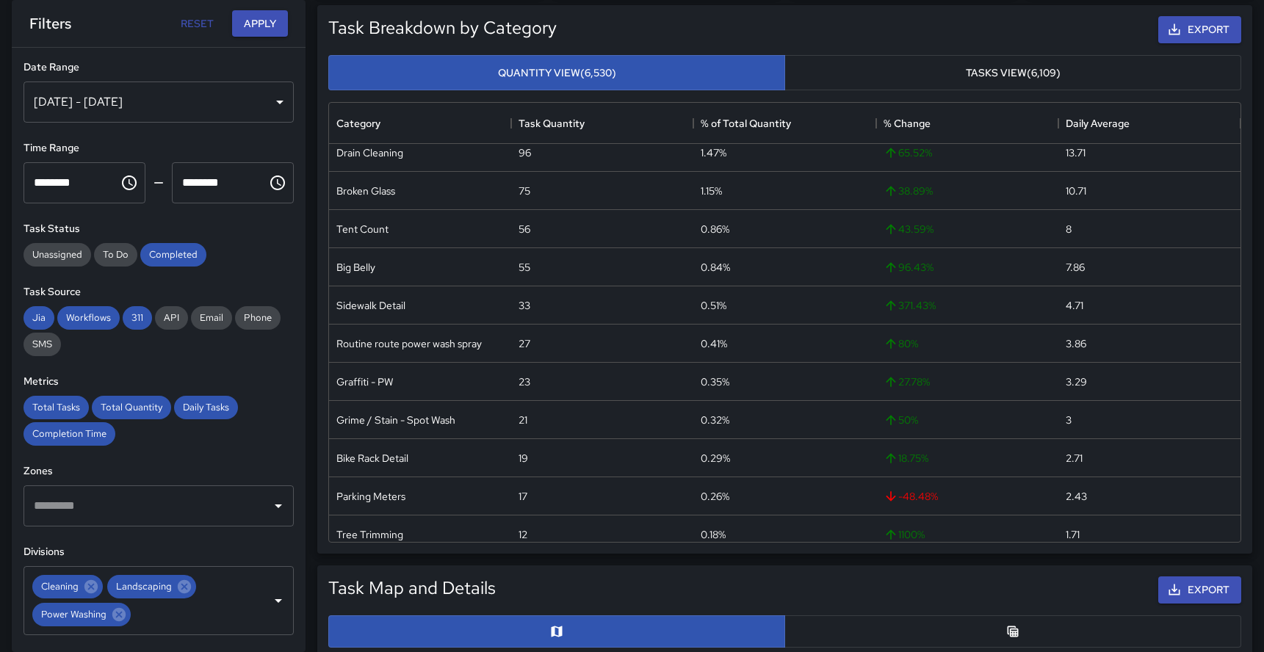
scroll to position [483, 0]
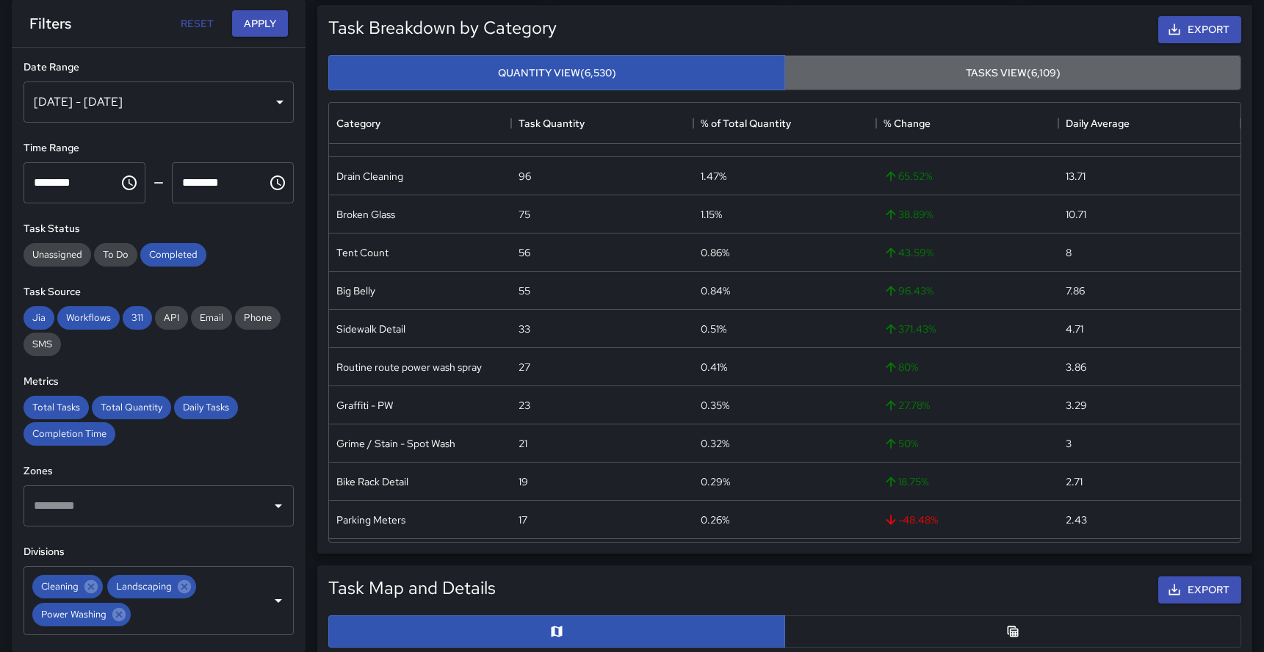
click at [836, 65] on button "Tasks View (6,109)" at bounding box center [1012, 73] width 457 height 36
